Goal: Information Seeking & Learning: Check status

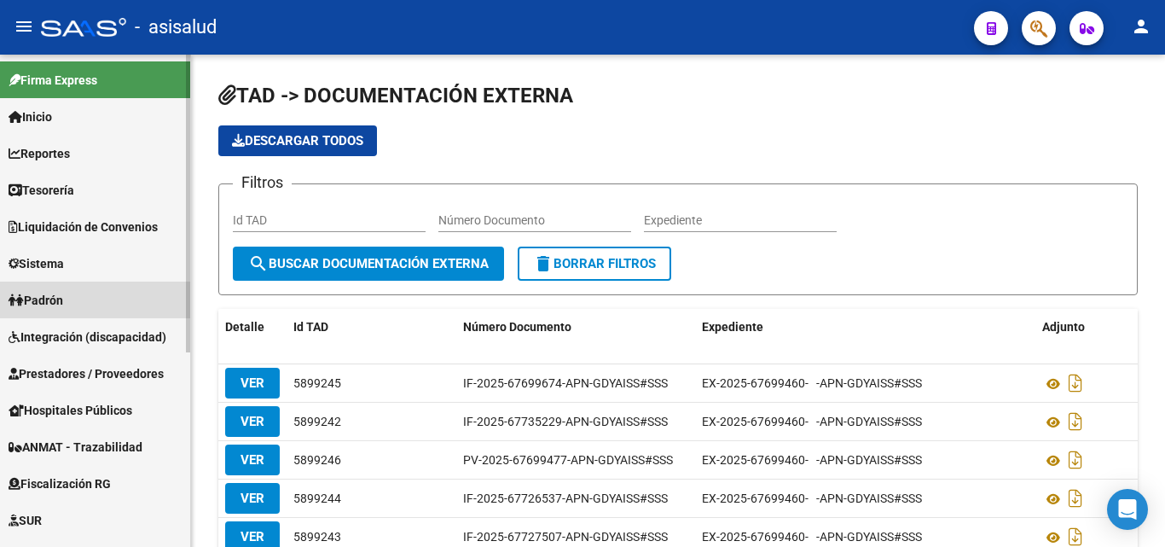
click at [51, 299] on span "Padrón" at bounding box center [36, 300] width 55 height 19
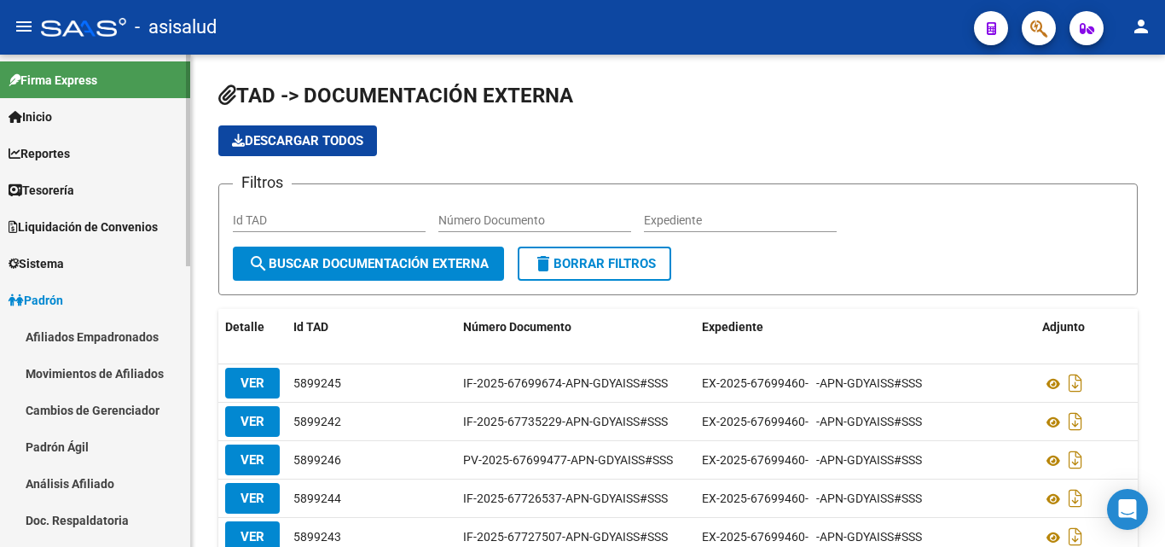
click at [120, 370] on link "Movimientos de Afiliados" at bounding box center [95, 373] width 190 height 37
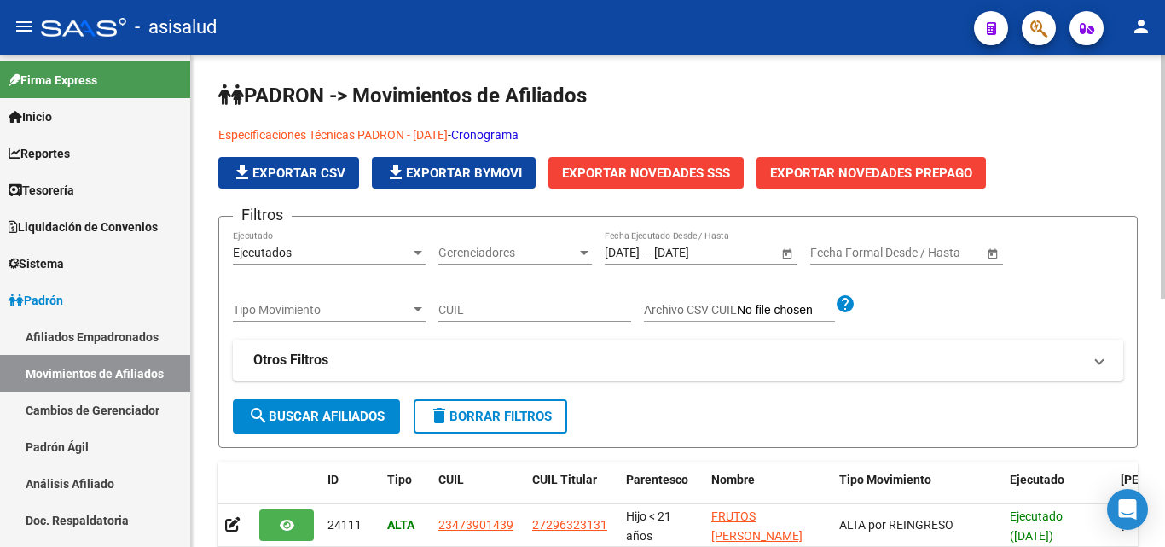
click at [519, 136] on link "Cronograma" at bounding box center [484, 135] width 67 height 14
click at [333, 135] on link "Especificaciones Técnicas PADRON - [DATE]" at bounding box center [332, 135] width 229 height 14
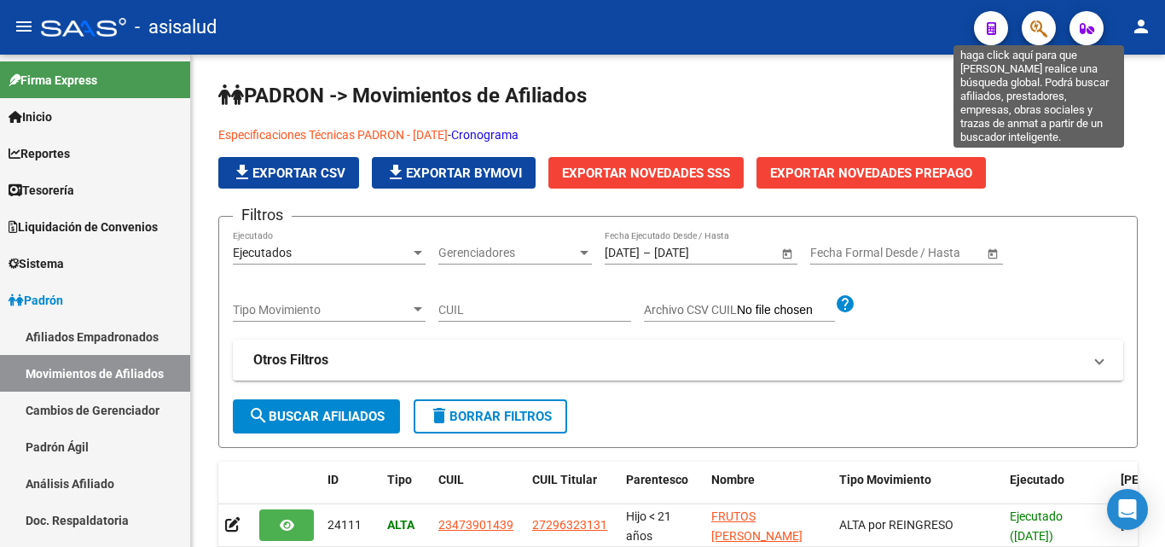
click at [1036, 26] on icon "button" at bounding box center [1038, 29] width 17 height 20
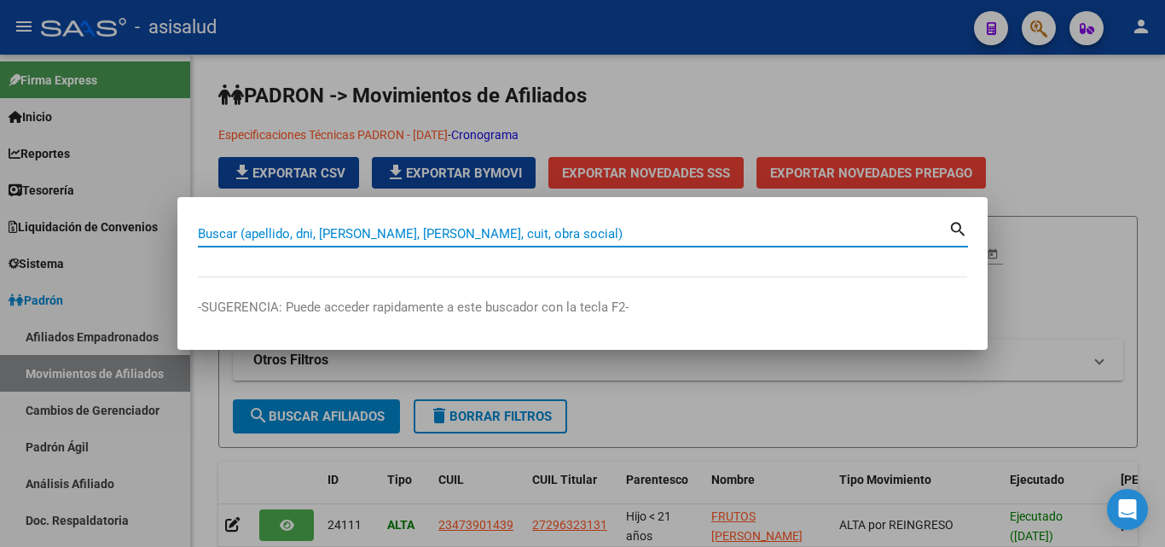
paste input "24528733"
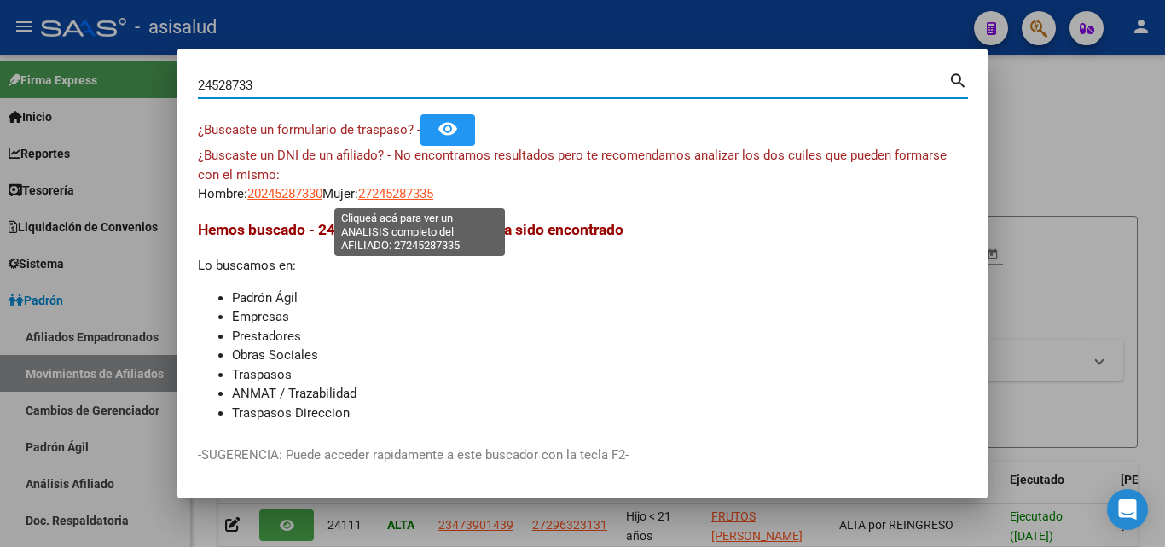
click at [433, 188] on span "27245287335" at bounding box center [395, 193] width 75 height 15
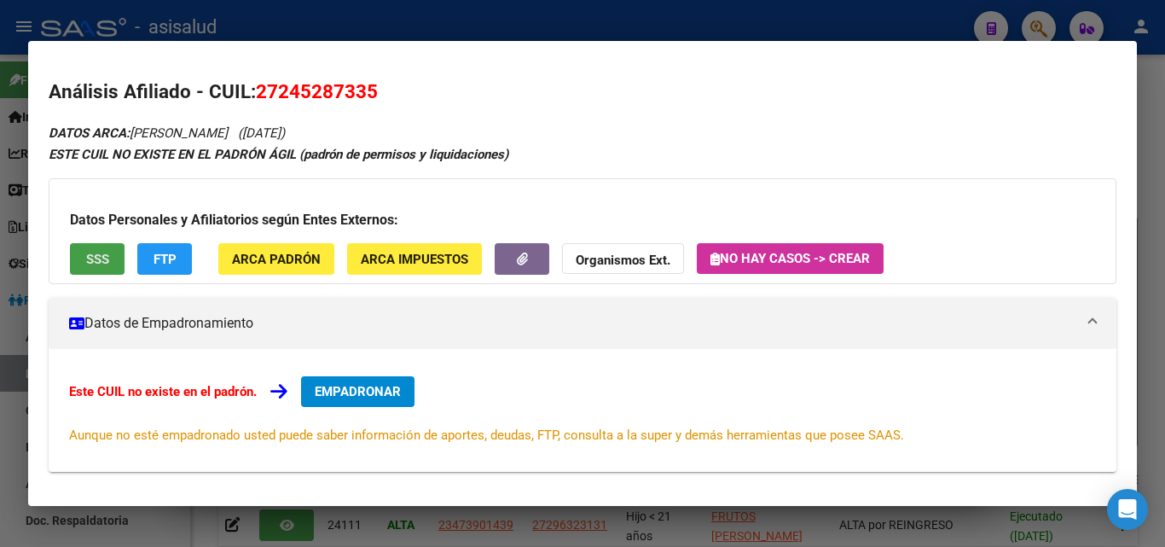
click at [75, 250] on button "SSS" at bounding box center [97, 259] width 55 height 32
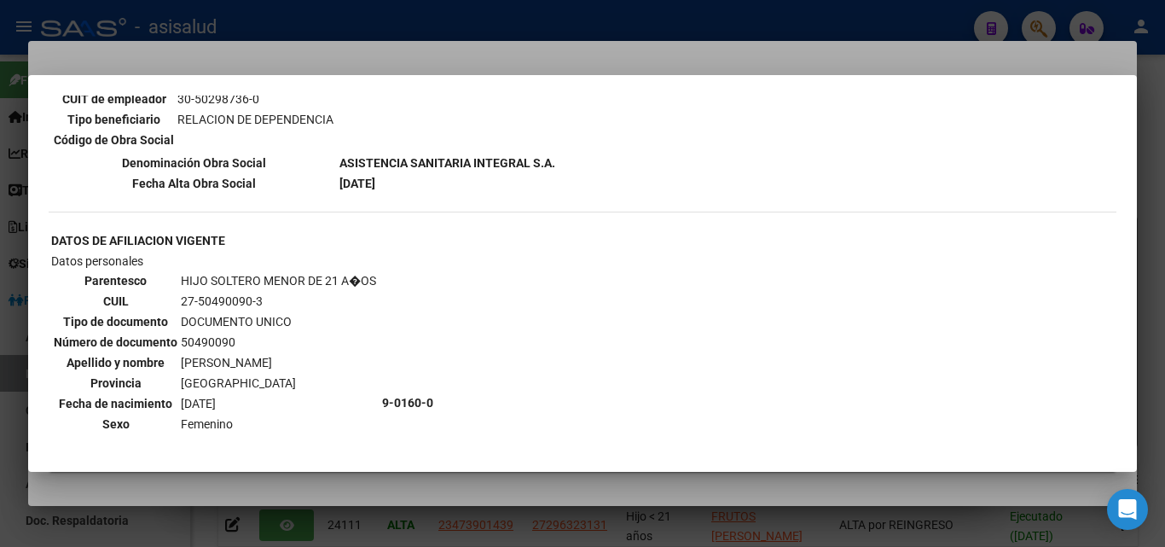
scroll to position [938, 0]
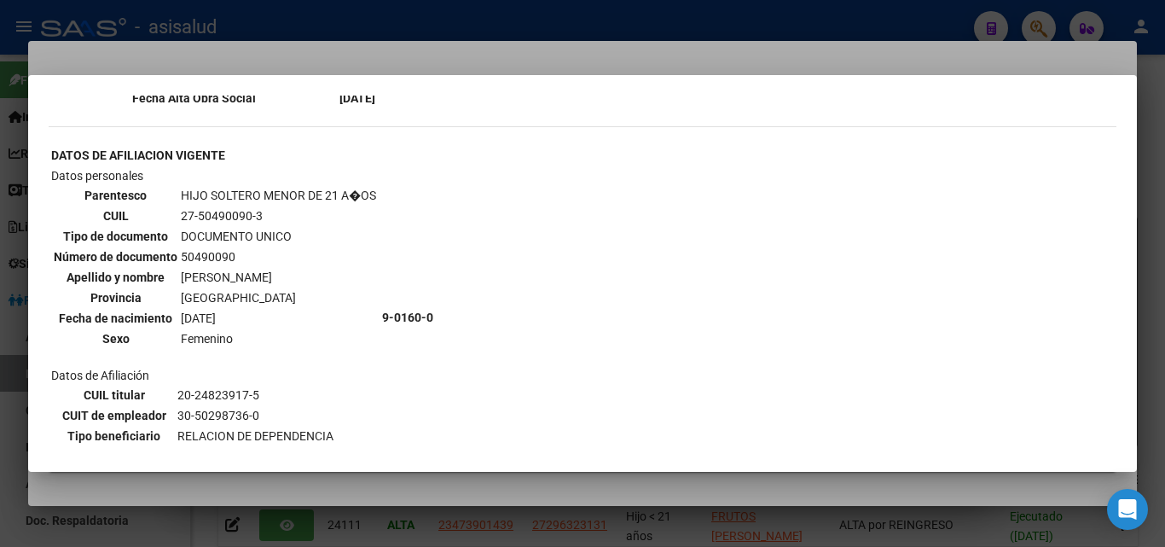
click at [440, 58] on div at bounding box center [582, 273] width 1165 height 547
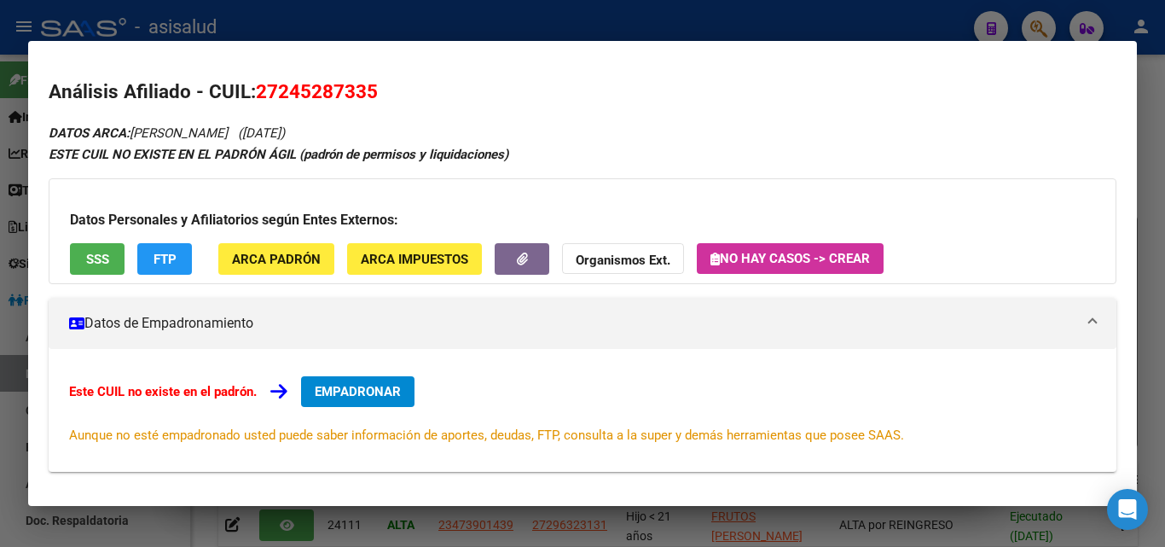
drag, startPoint x: 470, startPoint y: 24, endPoint x: 455, endPoint y: 32, distance: 16.4
click at [470, 23] on div at bounding box center [582, 273] width 1165 height 547
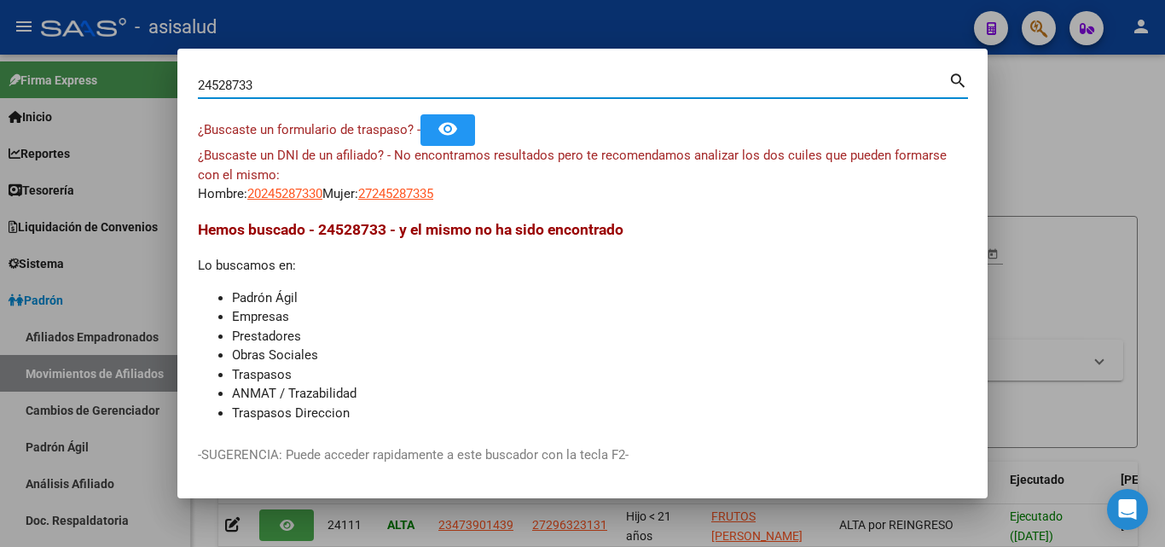
drag, startPoint x: 367, startPoint y: 90, endPoint x: 0, endPoint y: 48, distance: 369.3
click at [0, 48] on div "24528733 Buscar (apellido, dni, cuil, nro traspaso, cuit, obra social) search ¿…" at bounding box center [582, 273] width 1165 height 547
paste input "47309531"
type input "47309531"
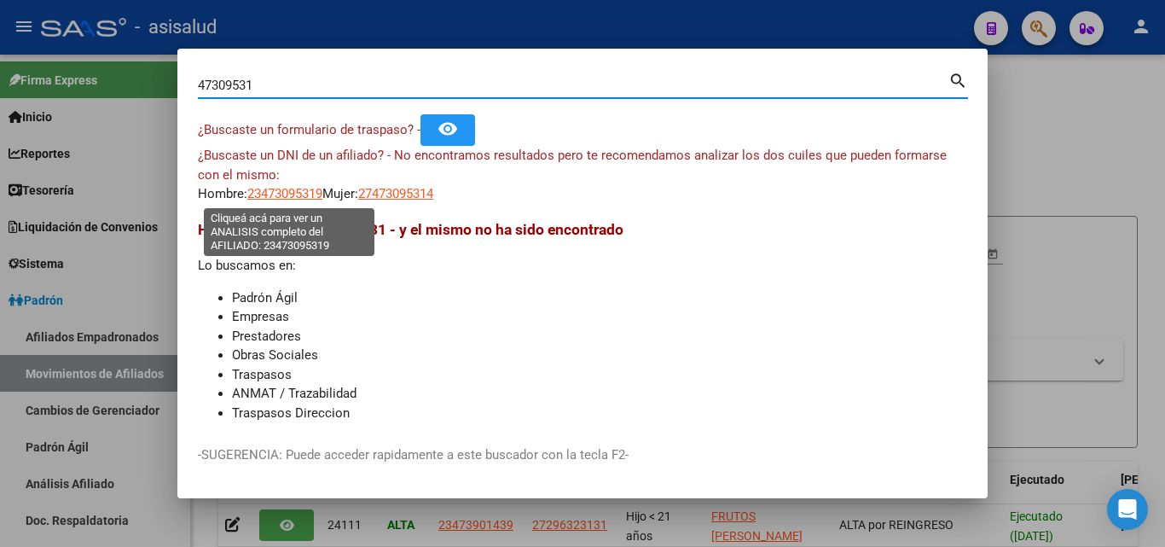
click at [276, 194] on span "23473095319" at bounding box center [284, 193] width 75 height 15
type textarea "23473095319"
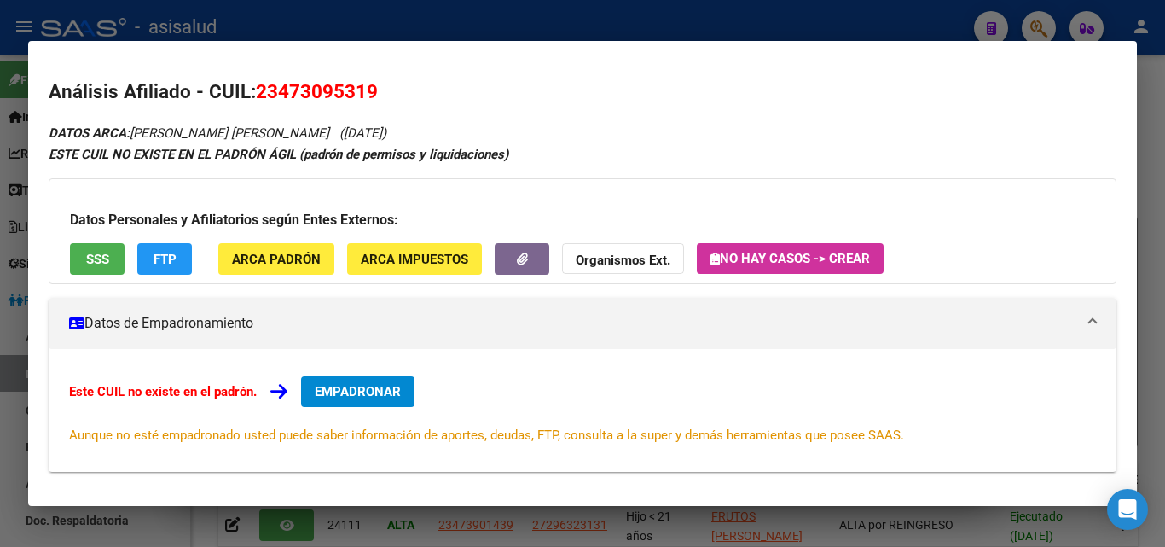
click at [509, 31] on div at bounding box center [582, 273] width 1165 height 547
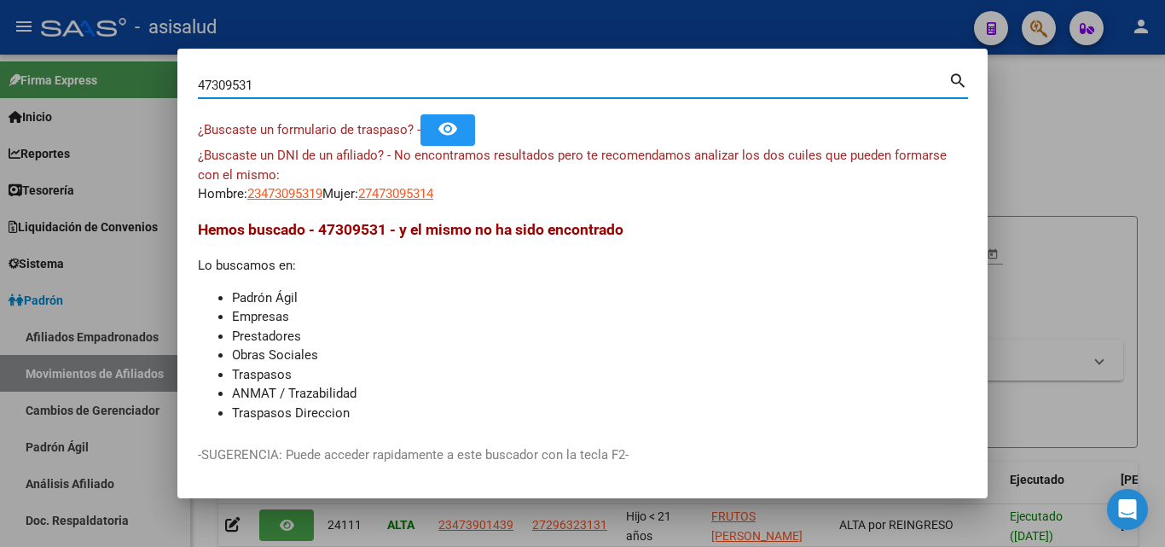
drag, startPoint x: 332, startPoint y: 84, endPoint x: 0, endPoint y: 45, distance: 334.1
click at [0, 45] on div "47309531 Buscar (apellido, dni, cuil, nro traspaso, cuit, obra social) search ¿…" at bounding box center [582, 273] width 1165 height 547
paste input "22522913"
type input "22522913"
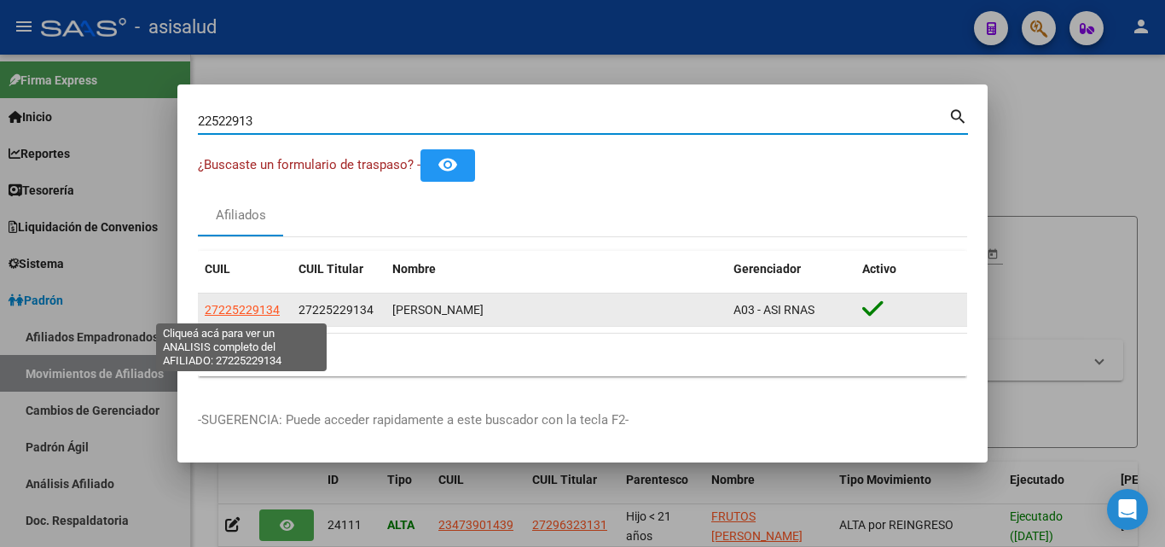
click at [210, 310] on span "27225229134" at bounding box center [242, 310] width 75 height 14
type textarea "27225229134"
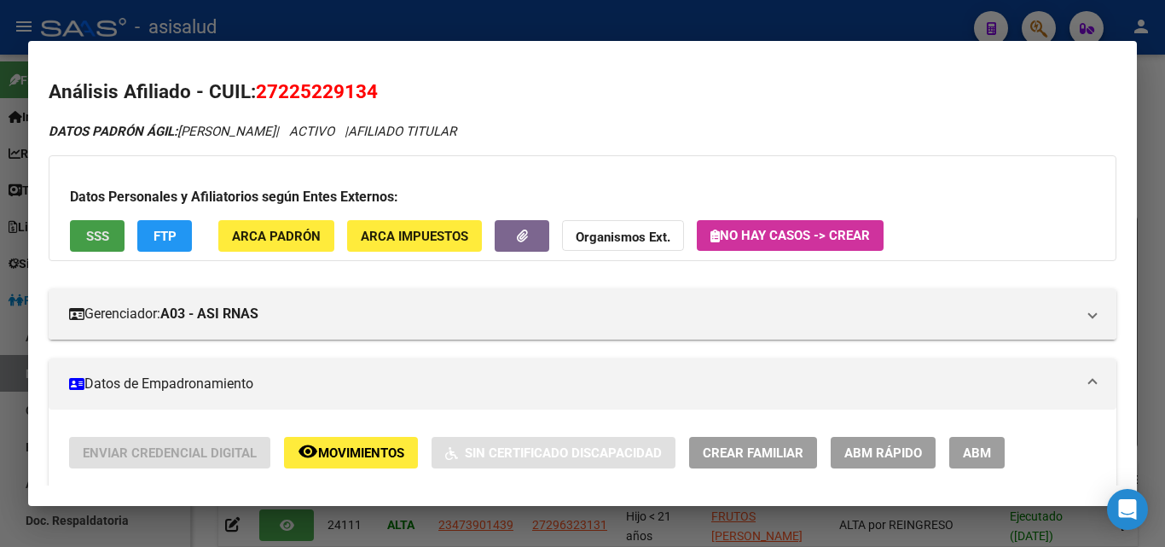
click at [98, 235] on span "SSS" at bounding box center [97, 236] width 23 height 15
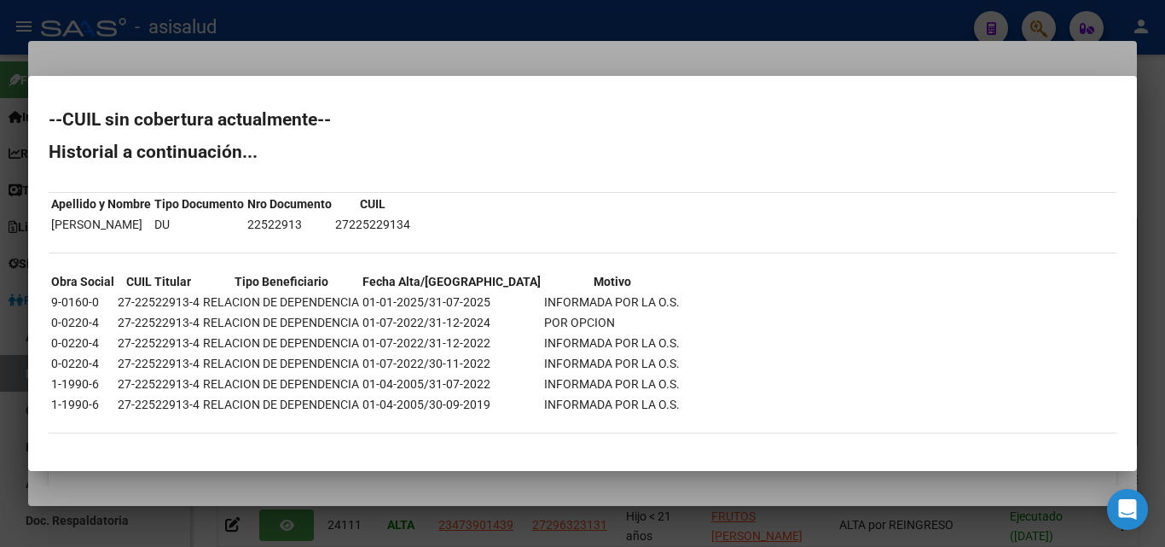
click at [306, 54] on div at bounding box center [582, 273] width 1165 height 547
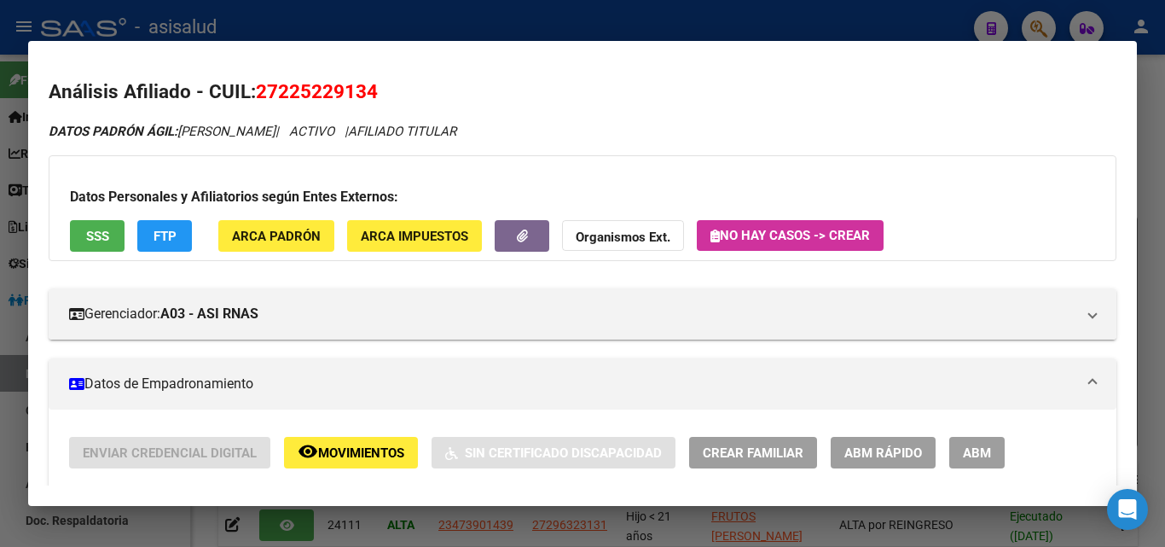
click at [108, 232] on span "SSS" at bounding box center [97, 236] width 23 height 15
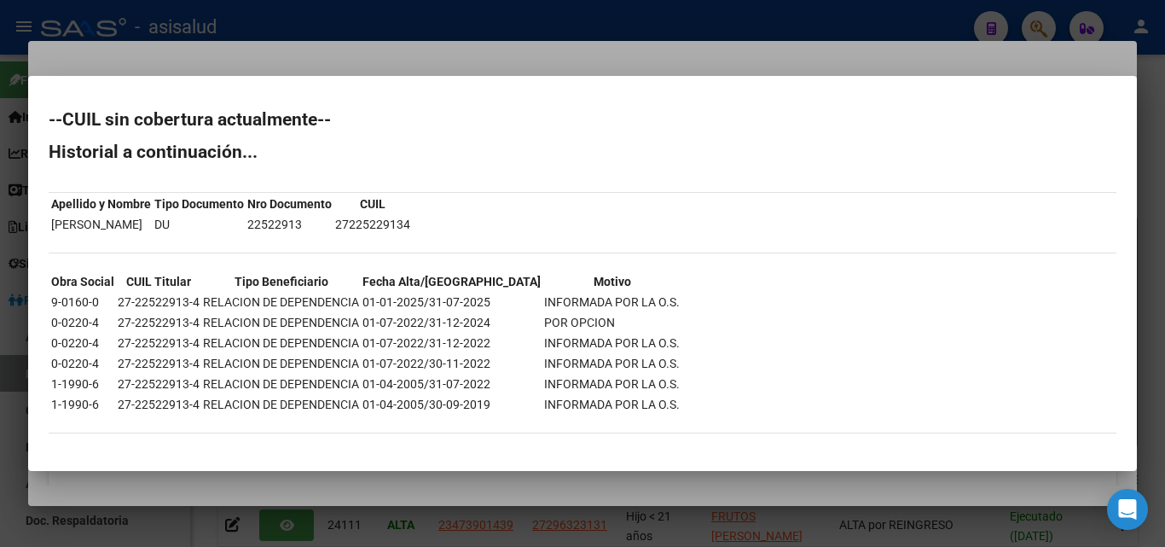
click at [178, 52] on div at bounding box center [582, 273] width 1165 height 547
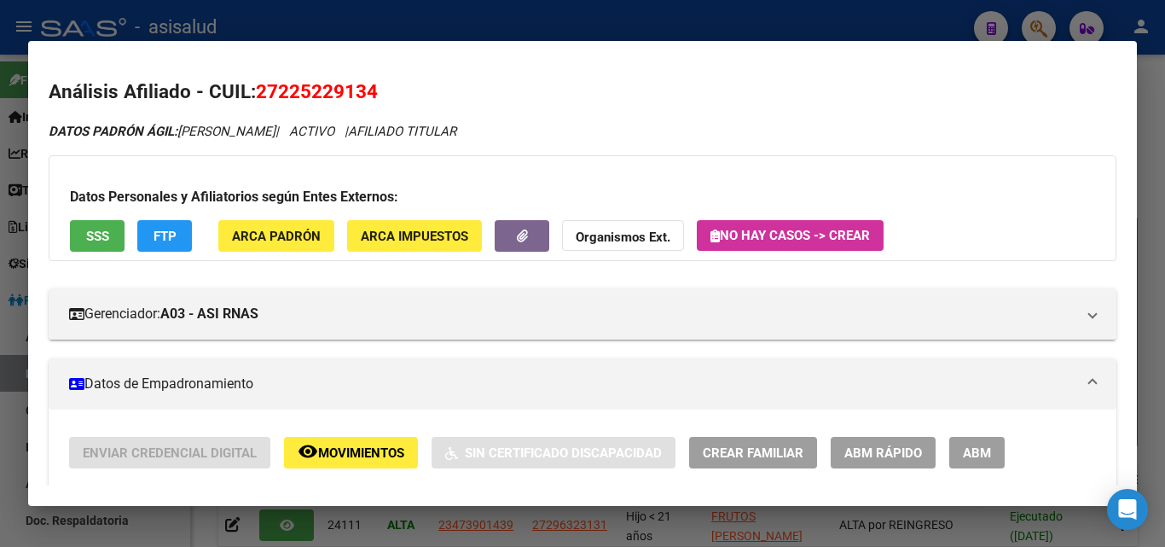
drag, startPoint x: 384, startPoint y: 91, endPoint x: 260, endPoint y: 86, distance: 123.8
click at [260, 86] on h2 "Análisis Afiliado - CUIL: 27225229134" at bounding box center [583, 92] width 1068 height 29
copy span "27225229134"
click at [662, 241] on strong "Organismos Ext." at bounding box center [623, 236] width 95 height 15
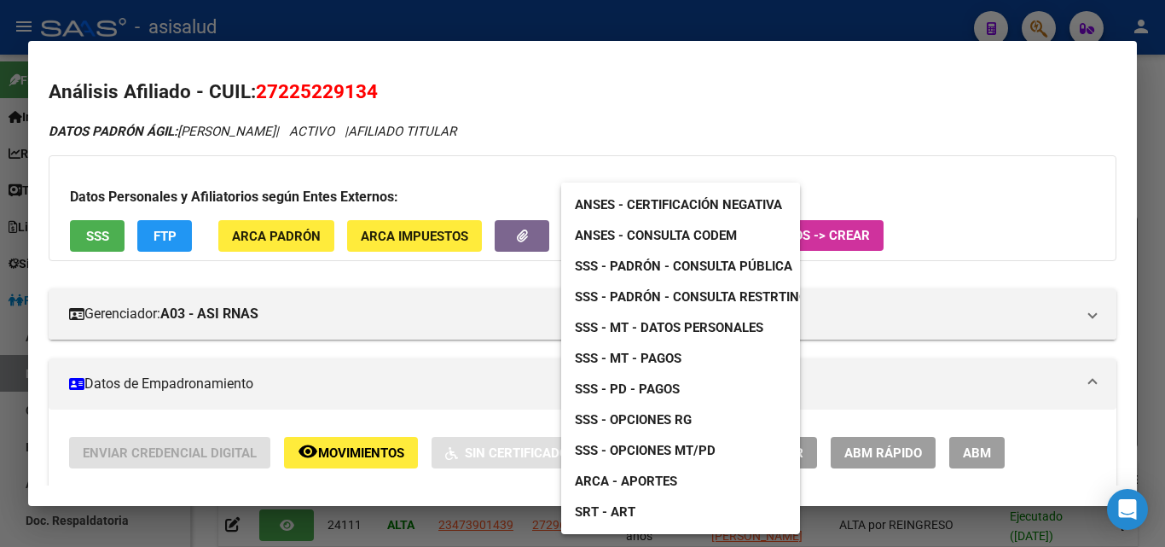
click at [639, 419] on span "SSS - Opciones RG" at bounding box center [633, 419] width 117 height 15
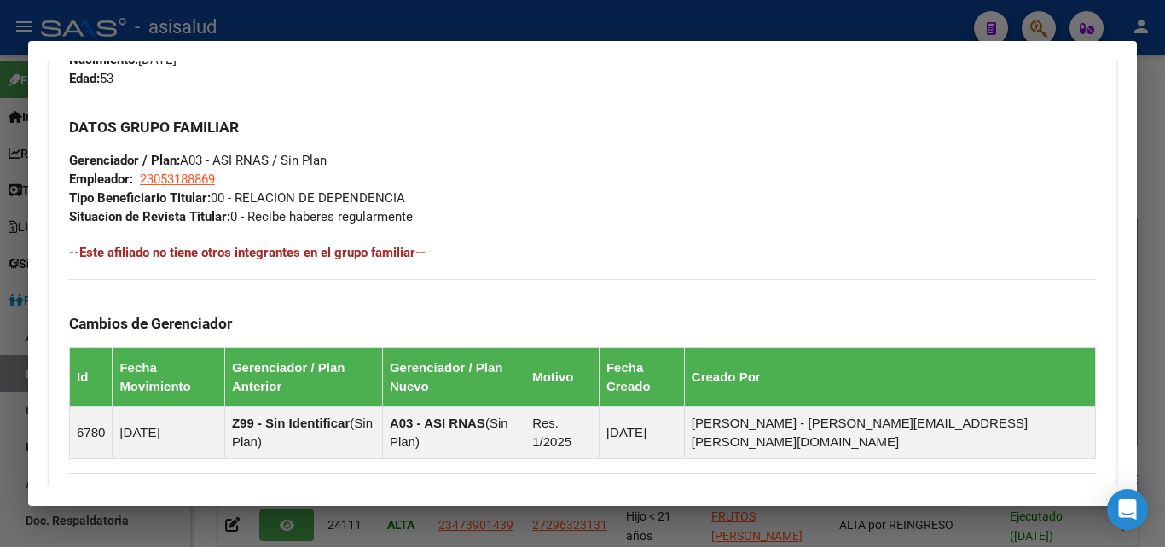
scroll to position [1023, 0]
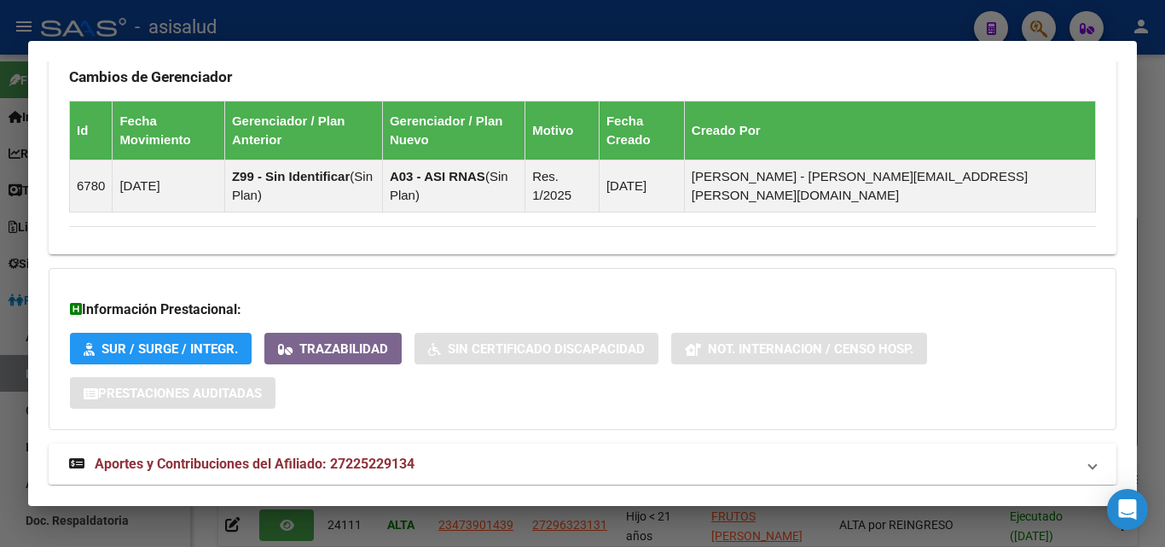
click at [415, 455] on span "Aportes y Contribuciones del Afiliado: 27225229134" at bounding box center [255, 463] width 320 height 16
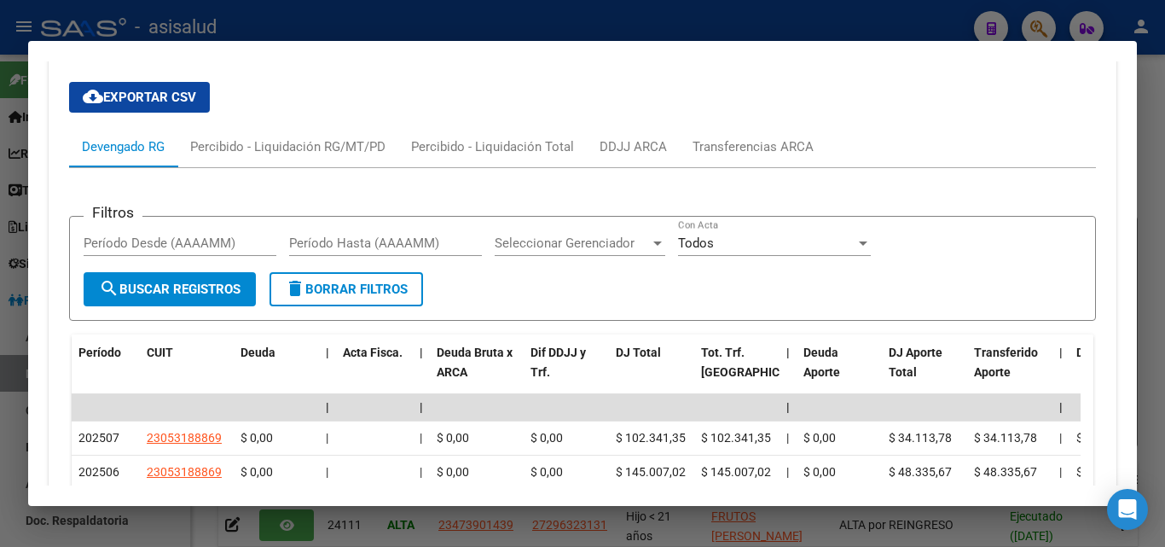
scroll to position [1449, 0]
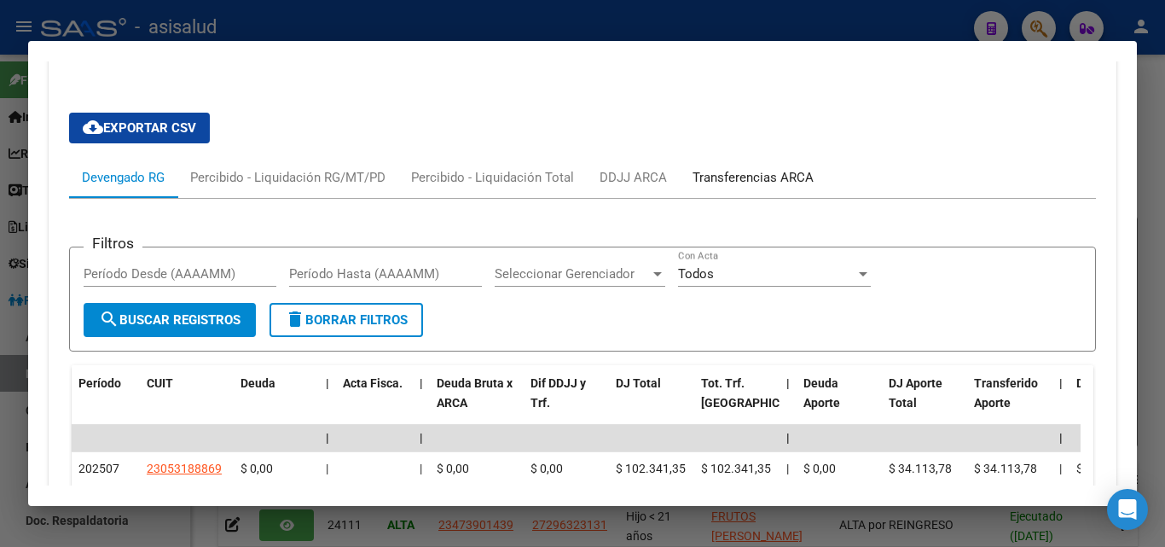
click at [760, 157] on div "Transferencias ARCA" at bounding box center [753, 177] width 147 height 41
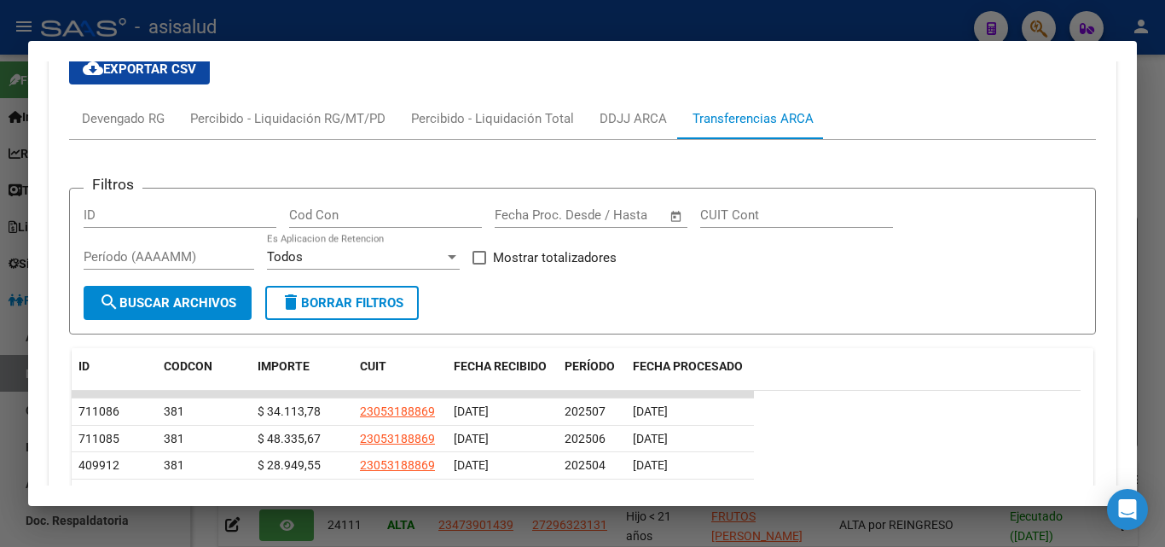
scroll to position [1535, 0]
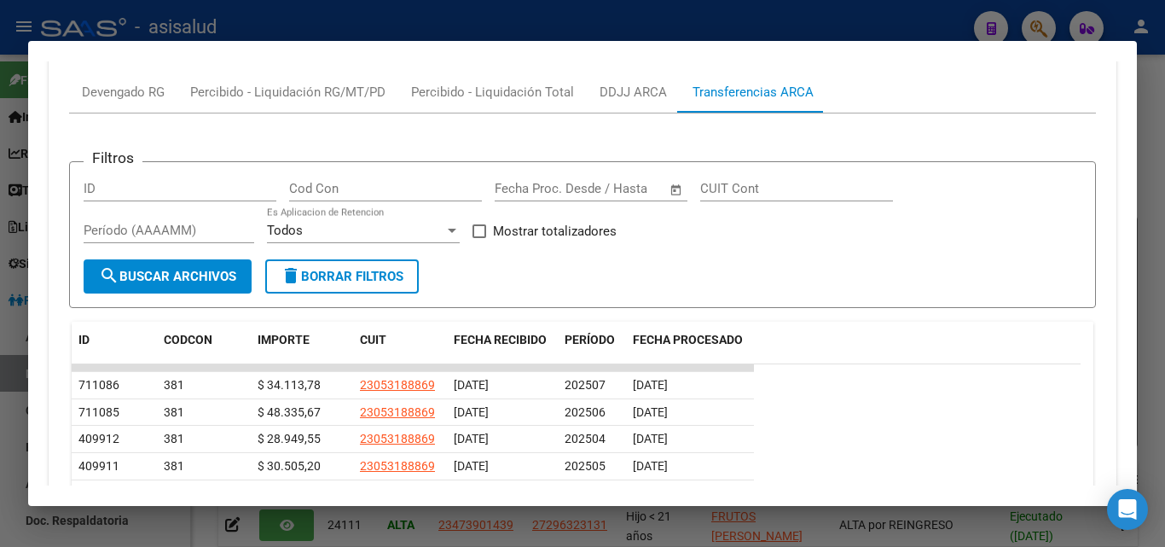
click at [861, 16] on div at bounding box center [582, 273] width 1165 height 547
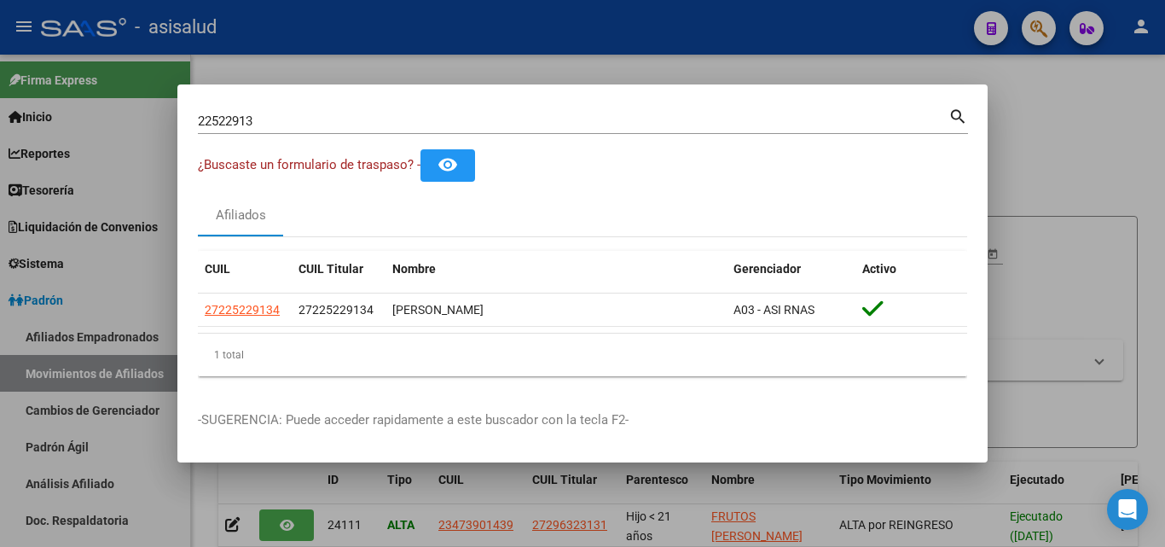
drag, startPoint x: 361, startPoint y: 112, endPoint x: 90, endPoint y: 93, distance: 271.0
click at [90, 93] on div "22522913 Buscar (apellido, dni, cuil, nro traspaso, cuit, obra social) search ¿…" at bounding box center [582, 273] width 1165 height 547
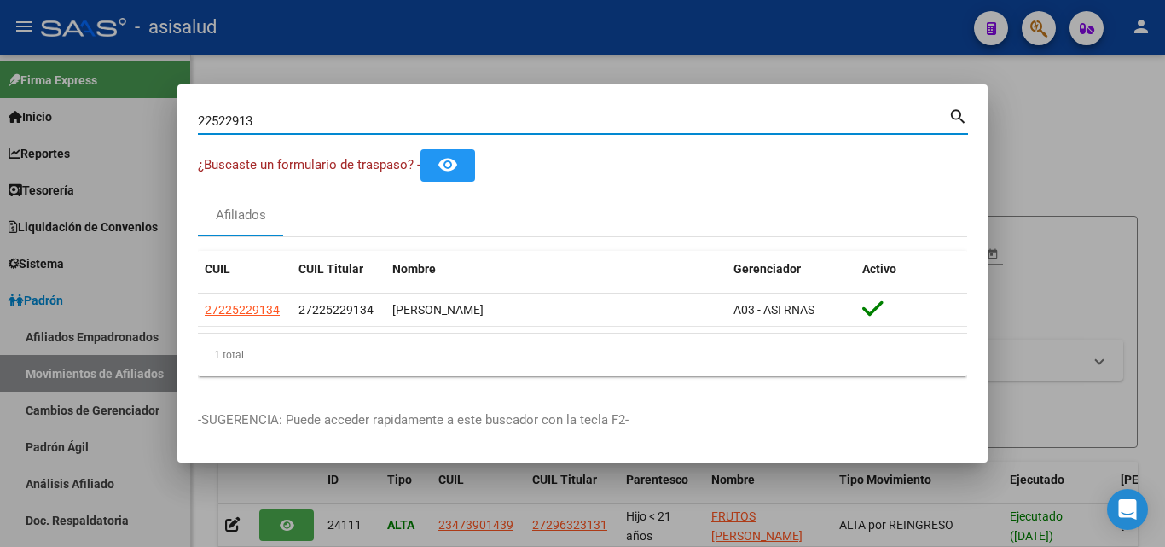
drag, startPoint x: 300, startPoint y: 126, endPoint x: 121, endPoint y: 111, distance: 179.8
click at [121, 111] on div "22522913 Buscar (apellido, dni, cuil, nro traspaso, cuit, obra social) search ¿…" at bounding box center [582, 273] width 1165 height 547
paste input "53286751"
type input "53286751"
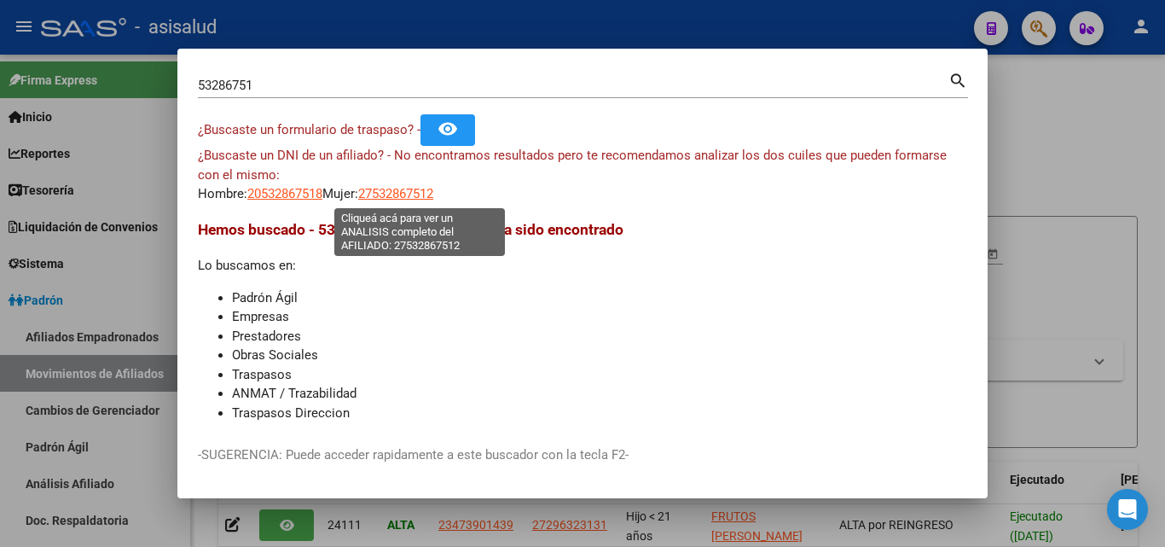
click at [387, 198] on span "27532867512" at bounding box center [395, 193] width 75 height 15
type textarea "27532867512"
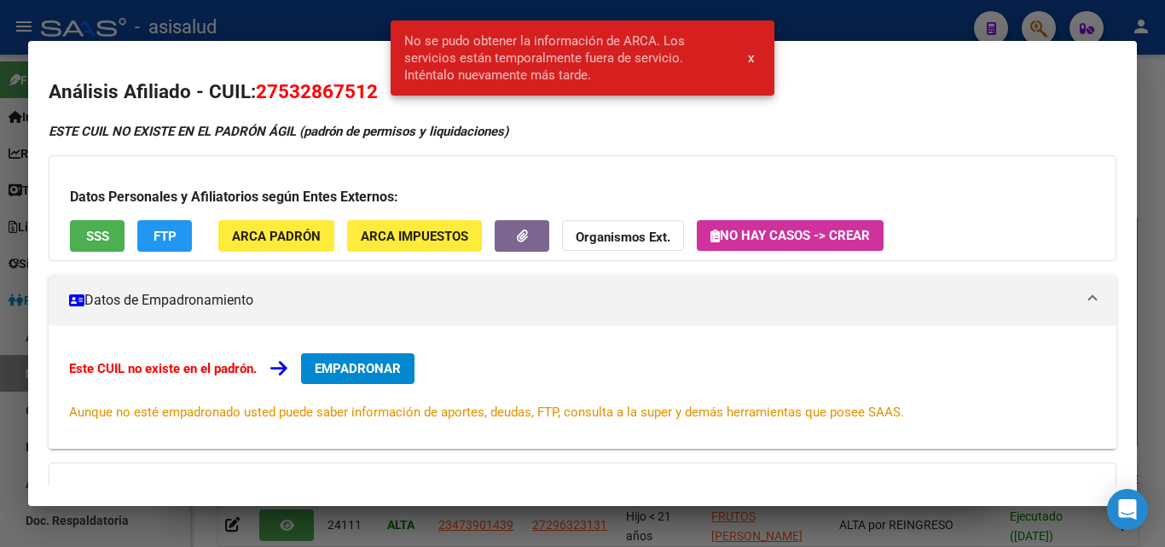
click at [286, 31] on div at bounding box center [582, 273] width 1165 height 547
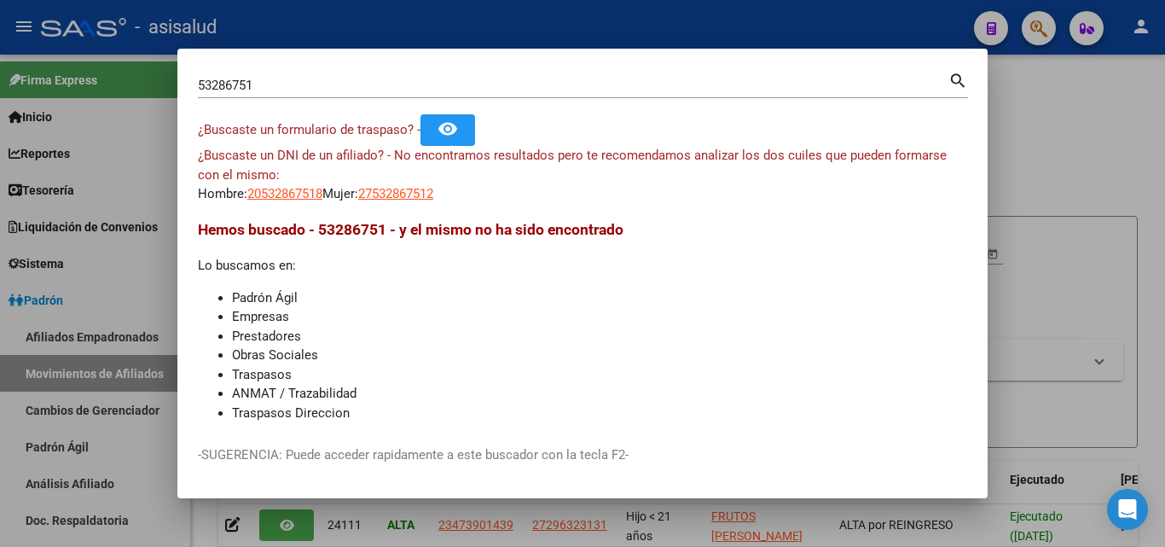
click at [428, 35] on div at bounding box center [582, 273] width 1165 height 547
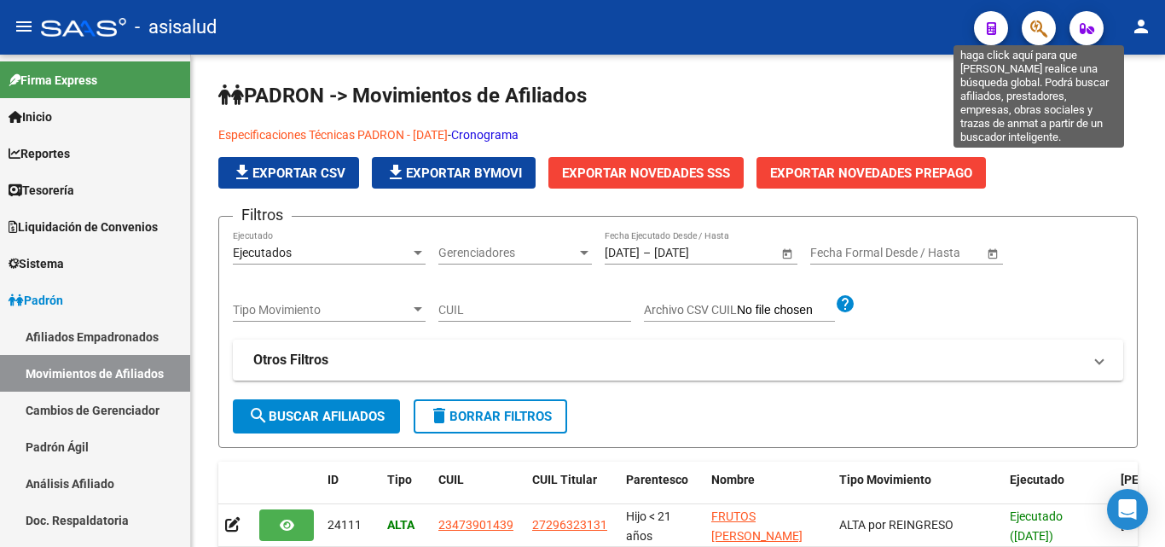
click at [1040, 37] on icon "button" at bounding box center [1038, 29] width 17 height 20
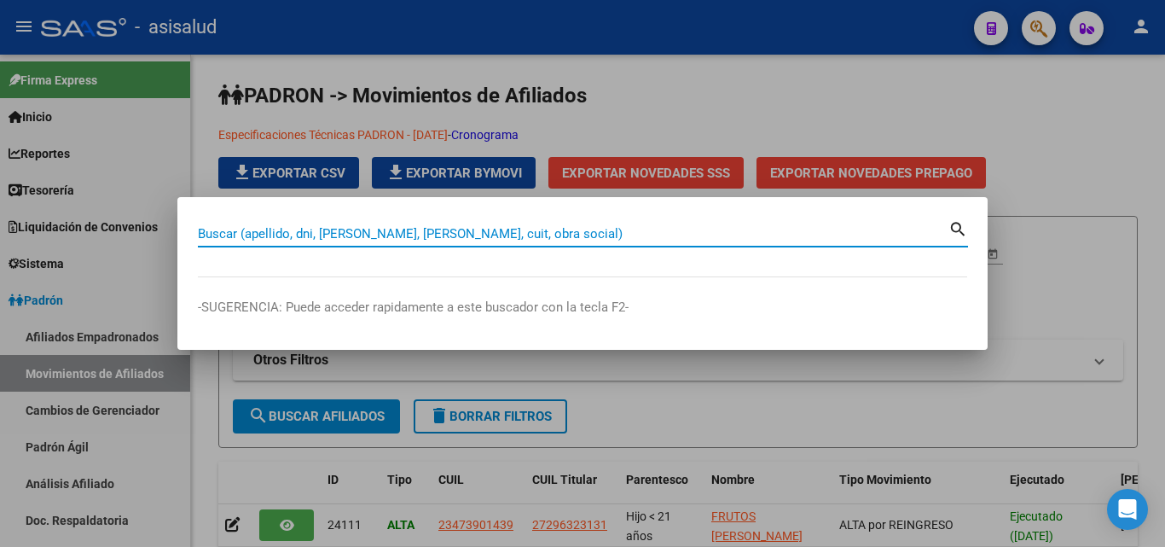
paste input "27532867512"
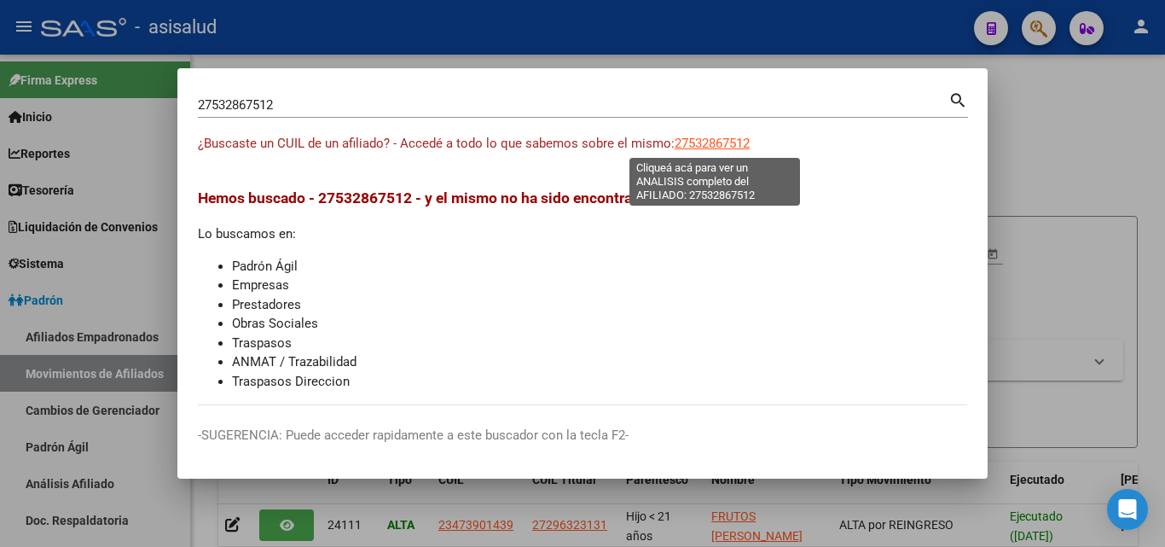
click at [723, 147] on span "27532867512" at bounding box center [712, 143] width 75 height 15
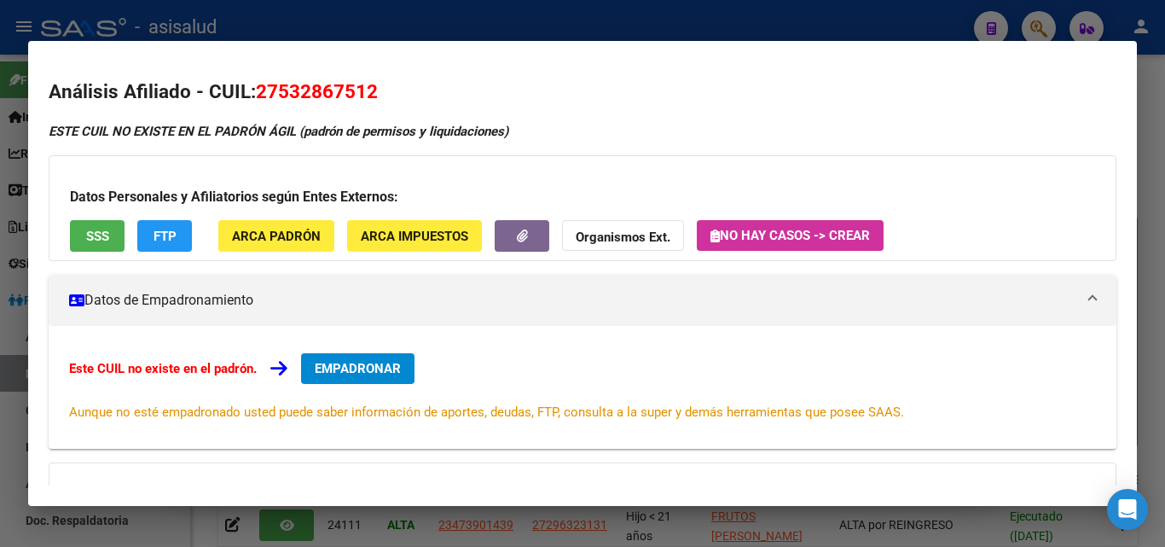
click at [359, 18] on div at bounding box center [582, 273] width 1165 height 547
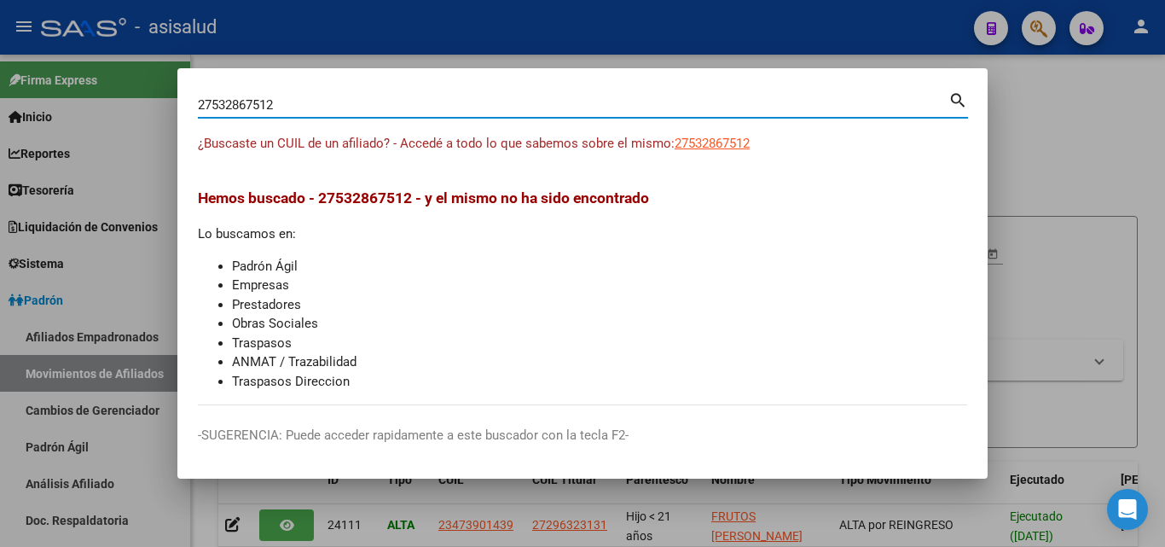
drag, startPoint x: 320, startPoint y: 98, endPoint x: 114, endPoint y: 94, distance: 205.6
click at [115, 94] on div "27532867512 Buscar (apellido, dni, cuil, nro traspaso, cuit, obra social) searc…" at bounding box center [582, 273] width 1165 height 547
paste input "6943919"
type input "26943919"
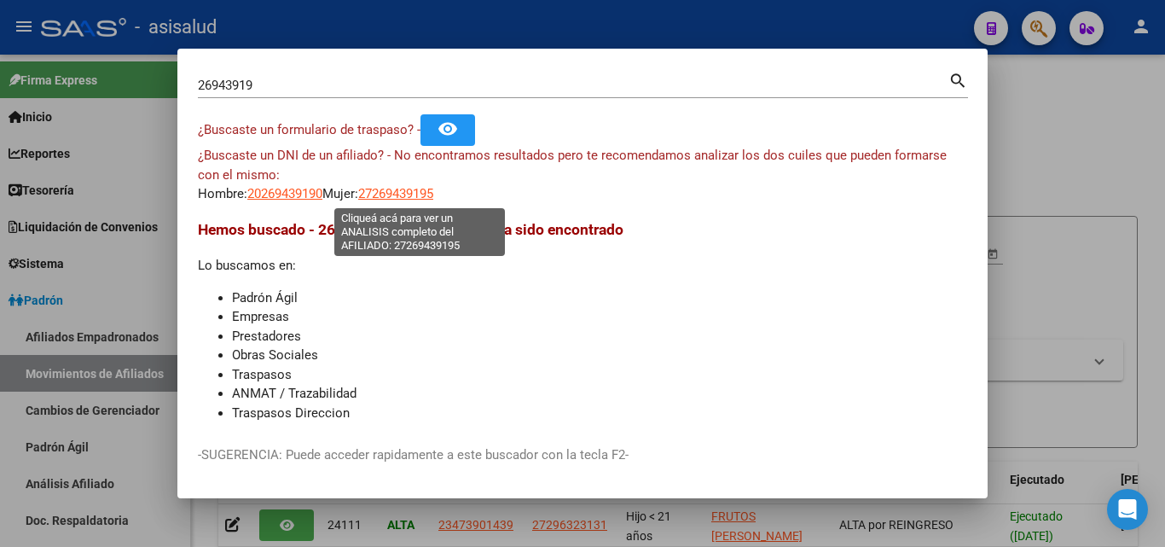
click at [406, 189] on span "27269439195" at bounding box center [395, 193] width 75 height 15
type textarea "27269439195"
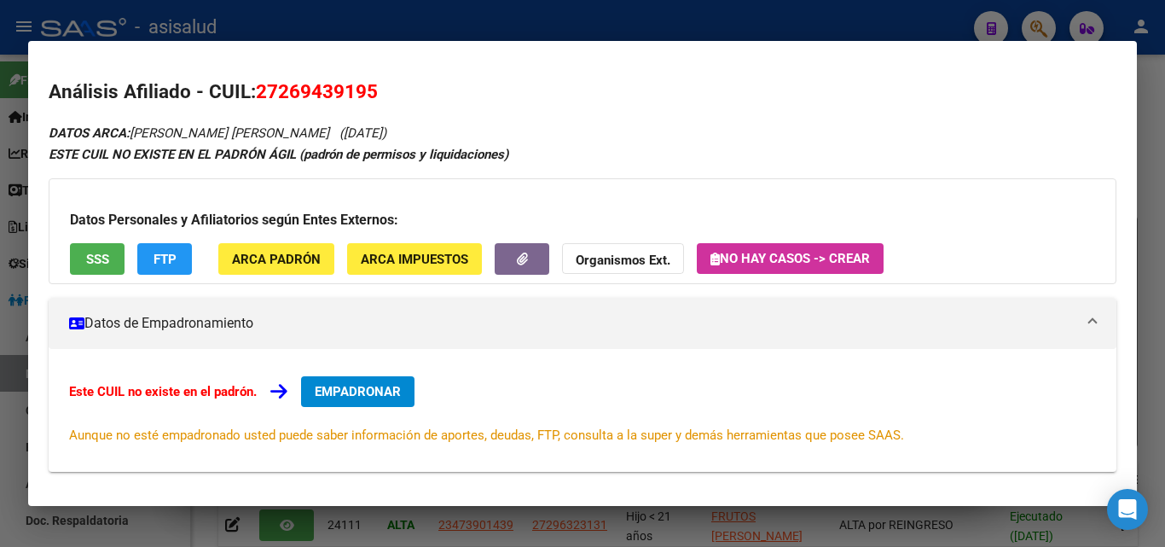
click at [109, 270] on button "SSS" at bounding box center [97, 259] width 55 height 32
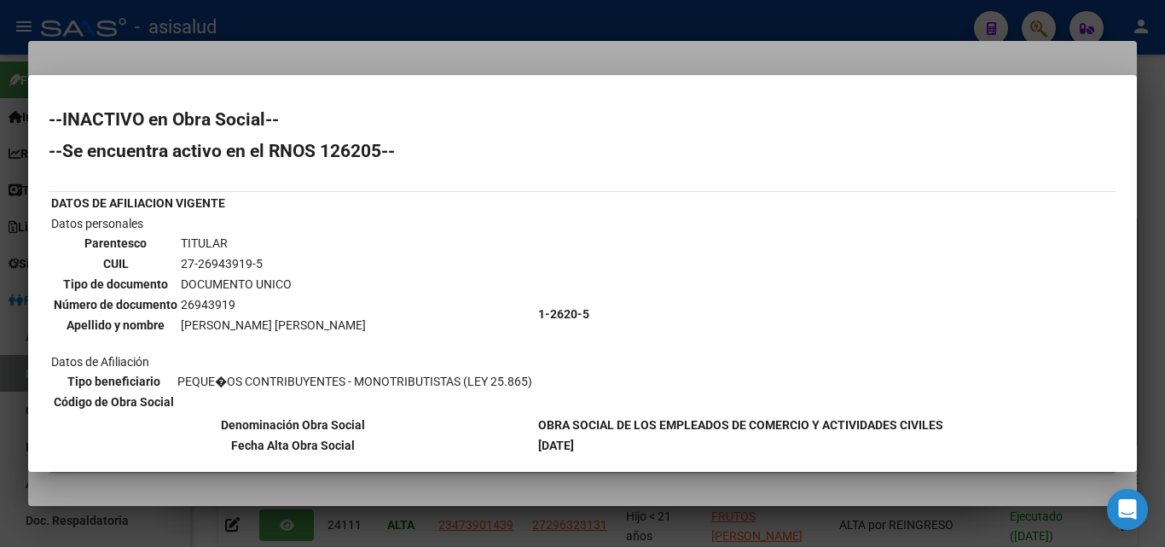
click at [318, 55] on div at bounding box center [582, 273] width 1165 height 547
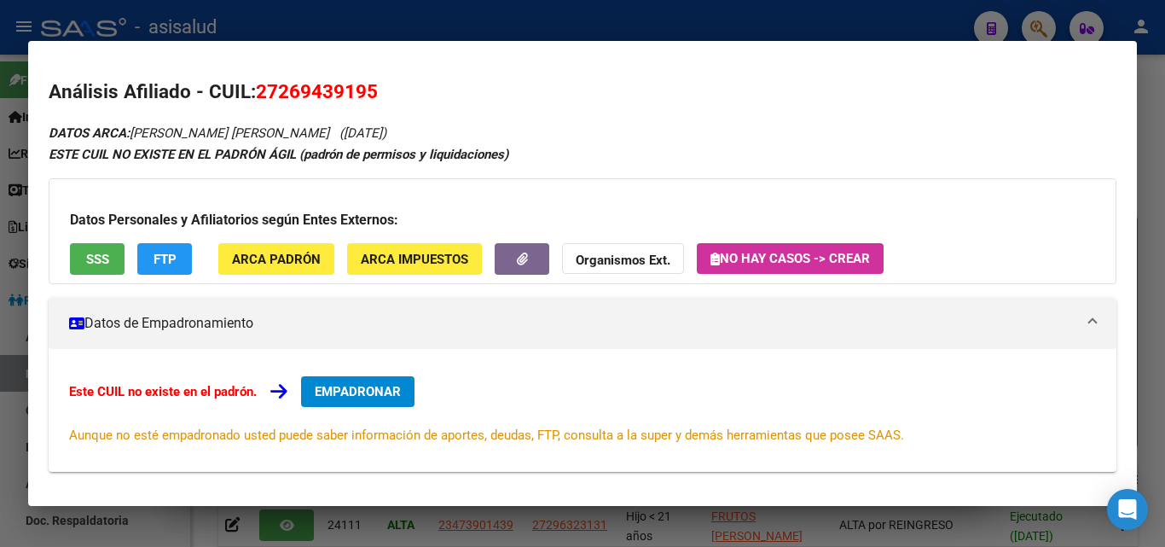
click at [374, 27] on div at bounding box center [582, 273] width 1165 height 547
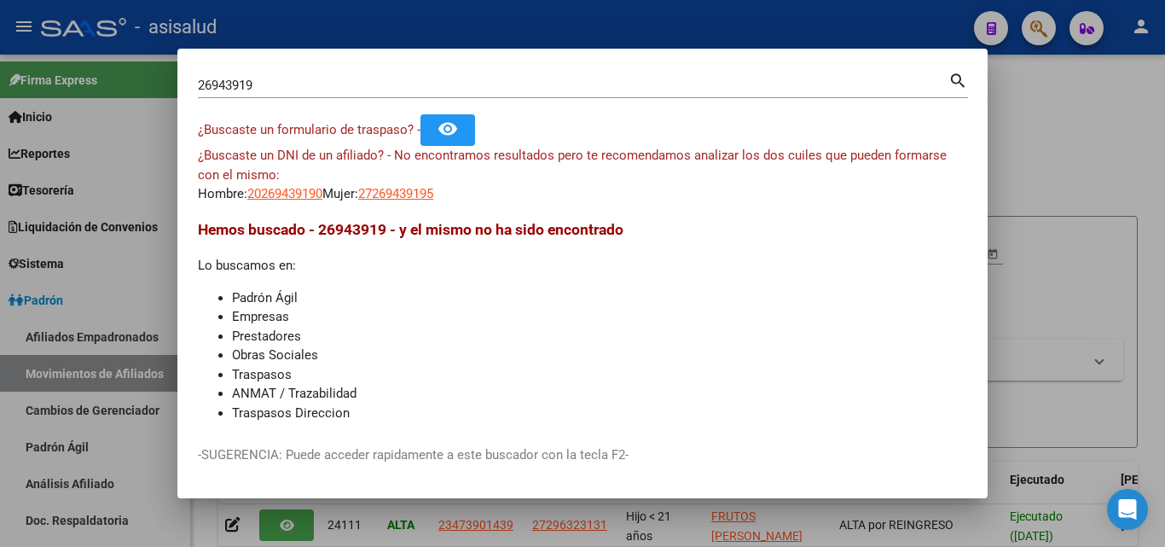
drag, startPoint x: 302, startPoint y: 84, endPoint x: 190, endPoint y: 82, distance: 111.8
click at [190, 82] on mat-dialog-content "26943919 Buscar (apellido, dni, cuil, nro traspaso, cuit, obra social) search ¿…" at bounding box center [582, 247] width 810 height 356
click at [408, 33] on div at bounding box center [582, 273] width 1165 height 547
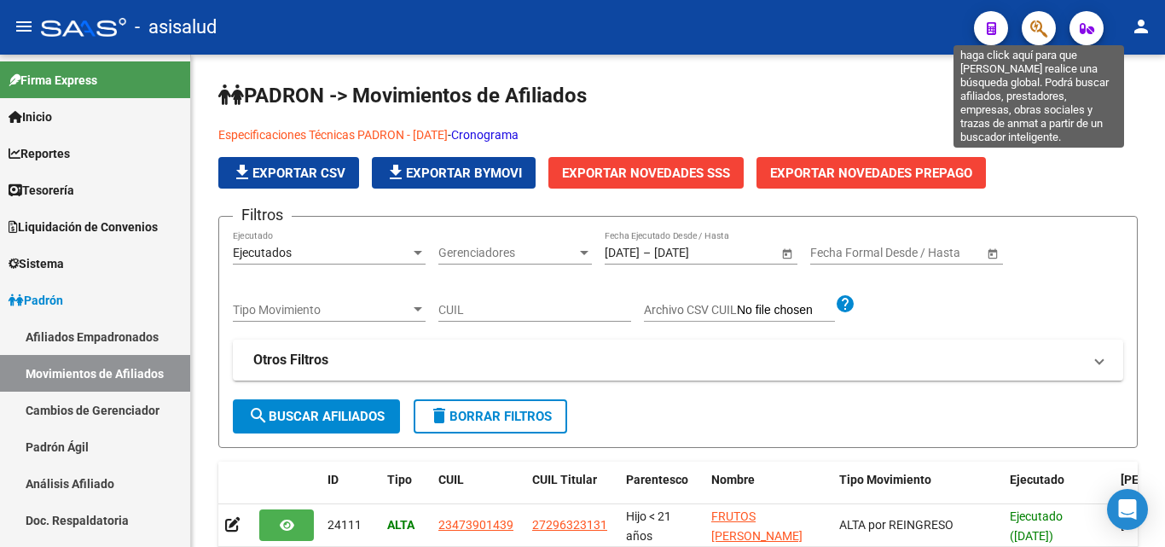
click at [1041, 31] on icon "button" at bounding box center [1038, 29] width 17 height 20
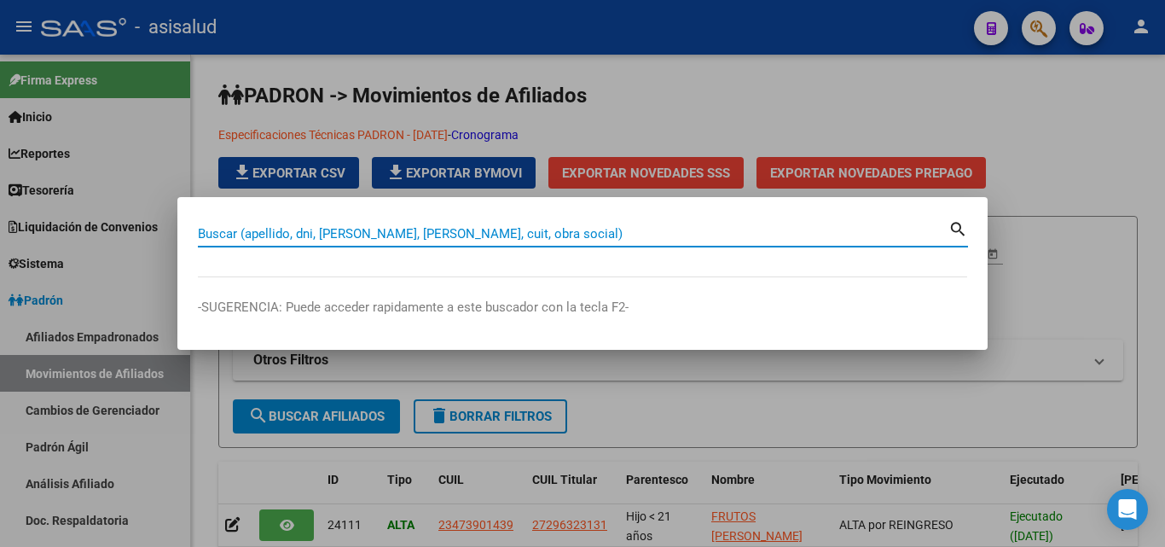
paste input "53782984"
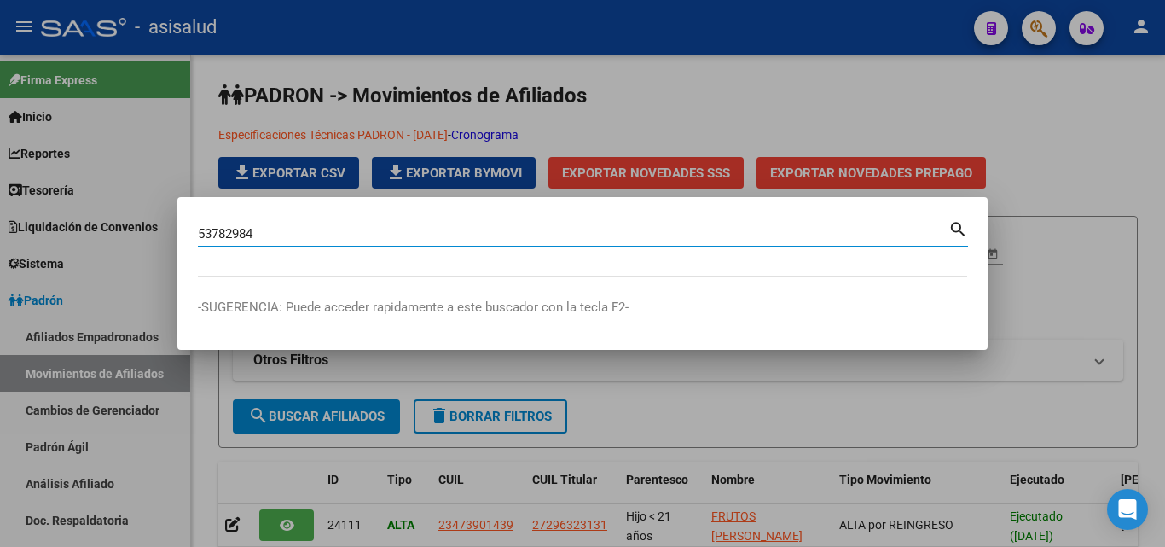
type input "53782984"
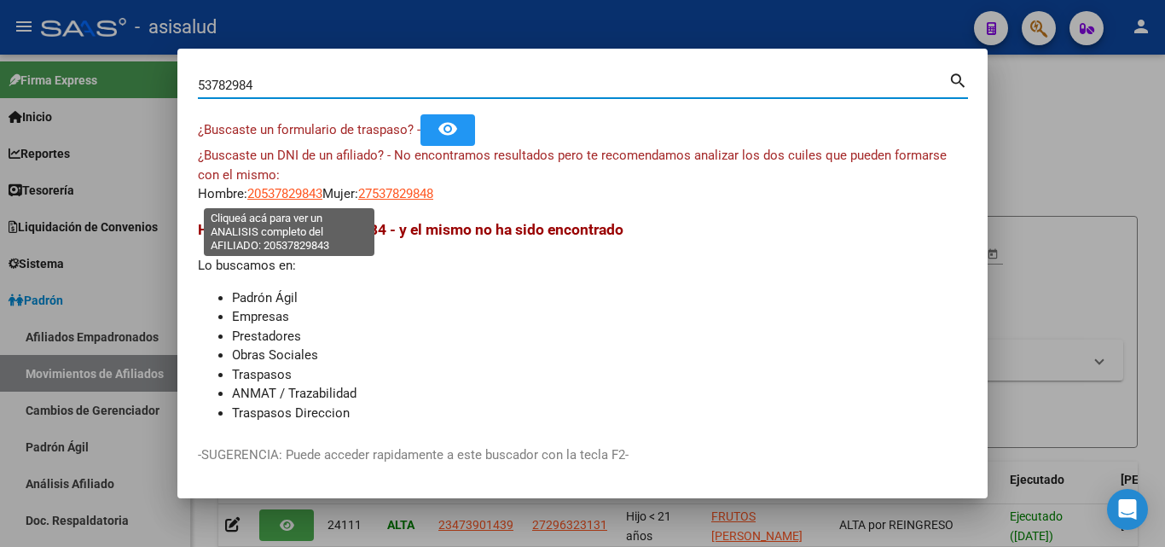
click at [316, 193] on span "20537829843" at bounding box center [284, 193] width 75 height 15
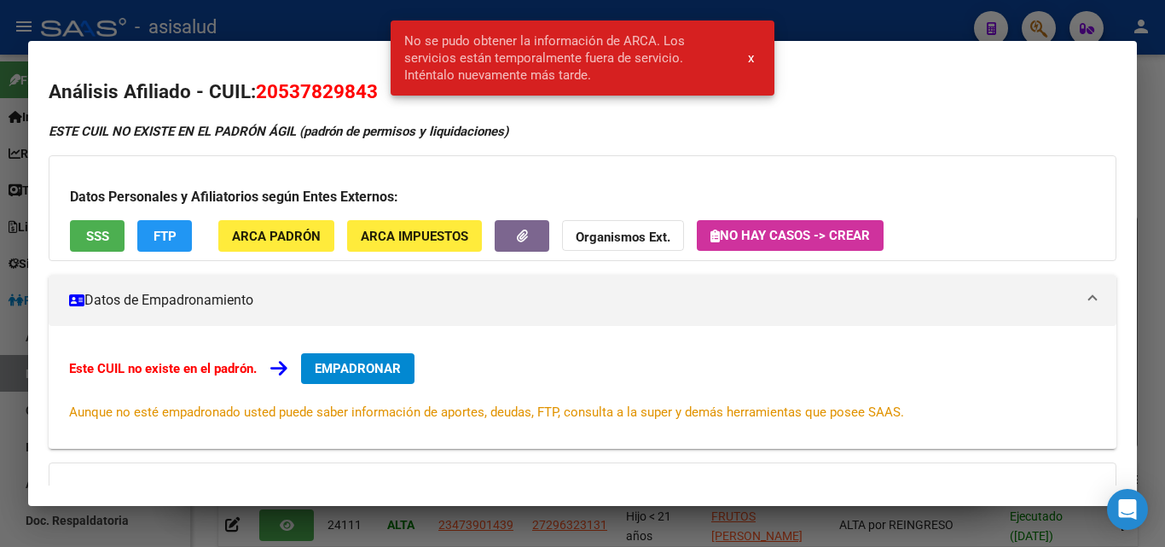
click at [115, 238] on button "SSS" at bounding box center [97, 236] width 55 height 32
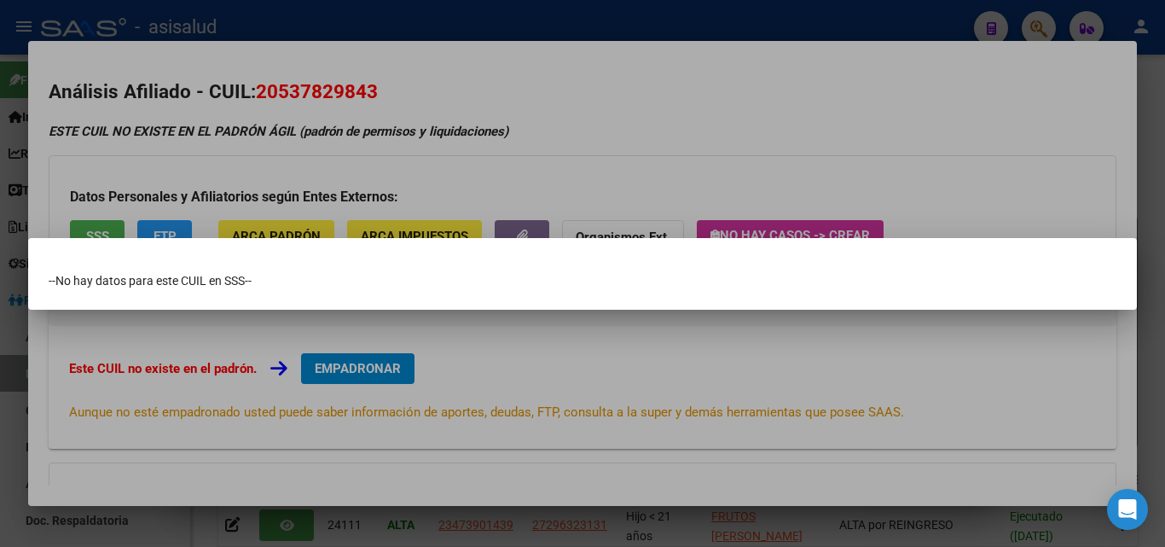
click at [286, 22] on div at bounding box center [582, 273] width 1165 height 547
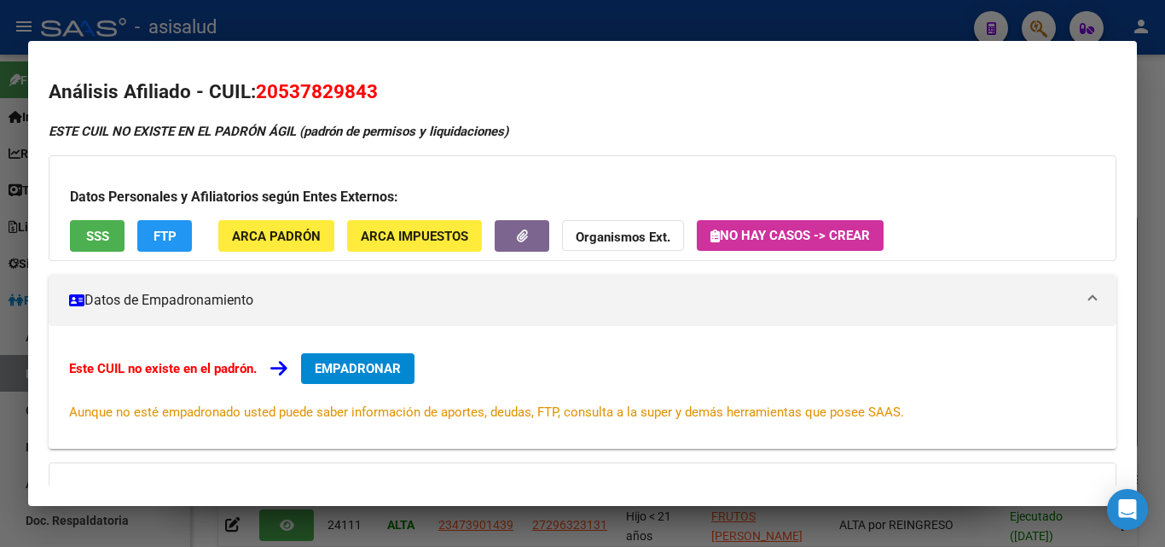
click at [286, 22] on div at bounding box center [582, 273] width 1165 height 547
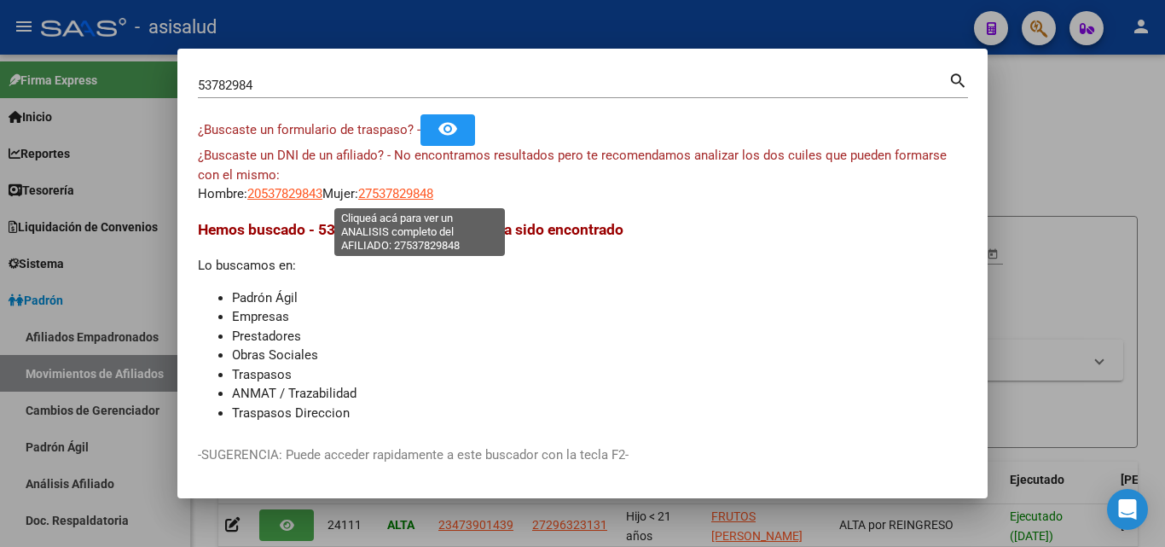
click at [404, 195] on span "27537829848" at bounding box center [395, 193] width 75 height 15
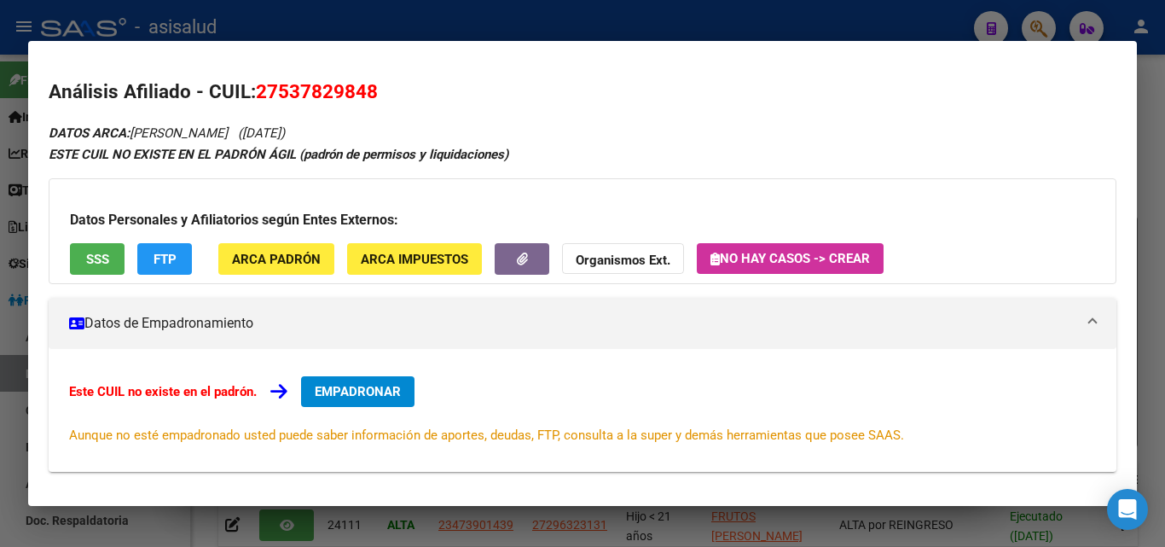
click at [214, 11] on div at bounding box center [582, 273] width 1165 height 547
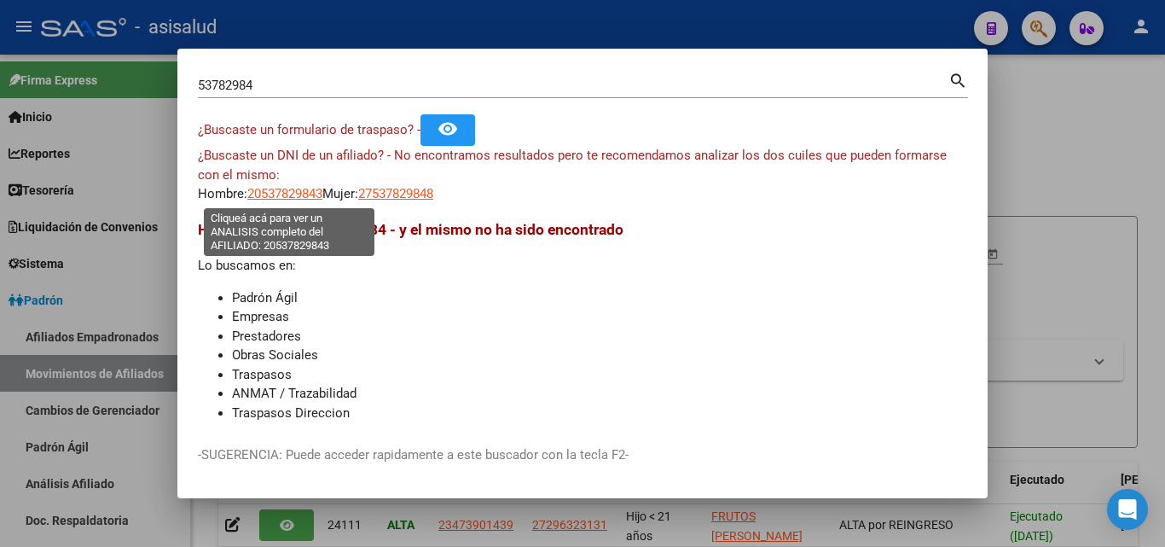
click at [282, 189] on span "20537829843" at bounding box center [284, 193] width 75 height 15
type textarea "20537829843"
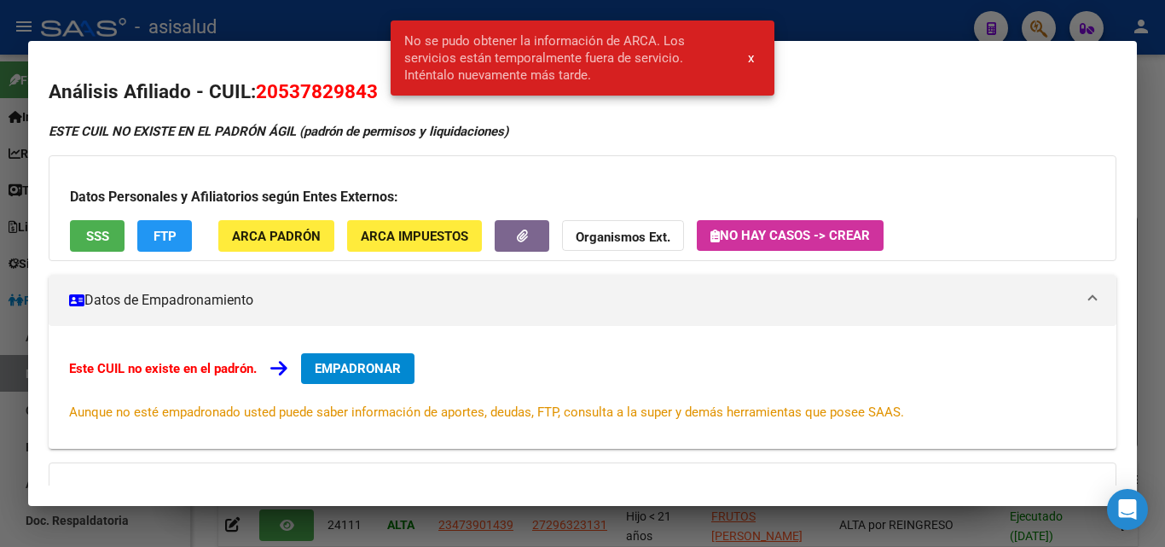
click at [298, 37] on div at bounding box center [582, 273] width 1165 height 547
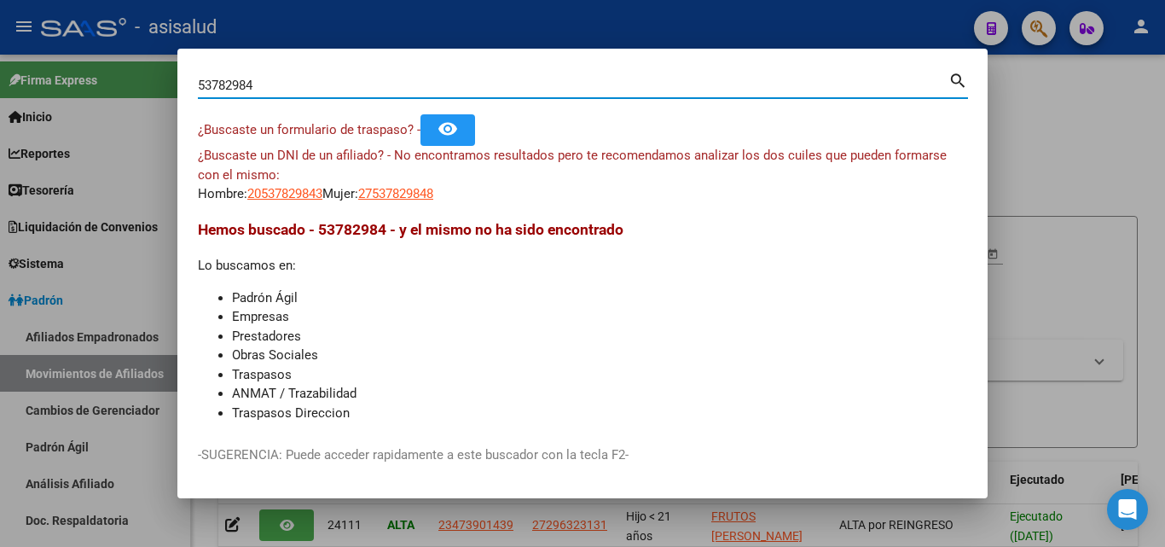
drag, startPoint x: 309, startPoint y: 82, endPoint x: 119, endPoint y: 78, distance: 190.3
click at [119, 78] on div "53782984 Buscar (apellido, dni, cuil, nro traspaso, cuit, obra social) search ¿…" at bounding box center [582, 273] width 1165 height 547
paste input "2257889"
type input "52257889"
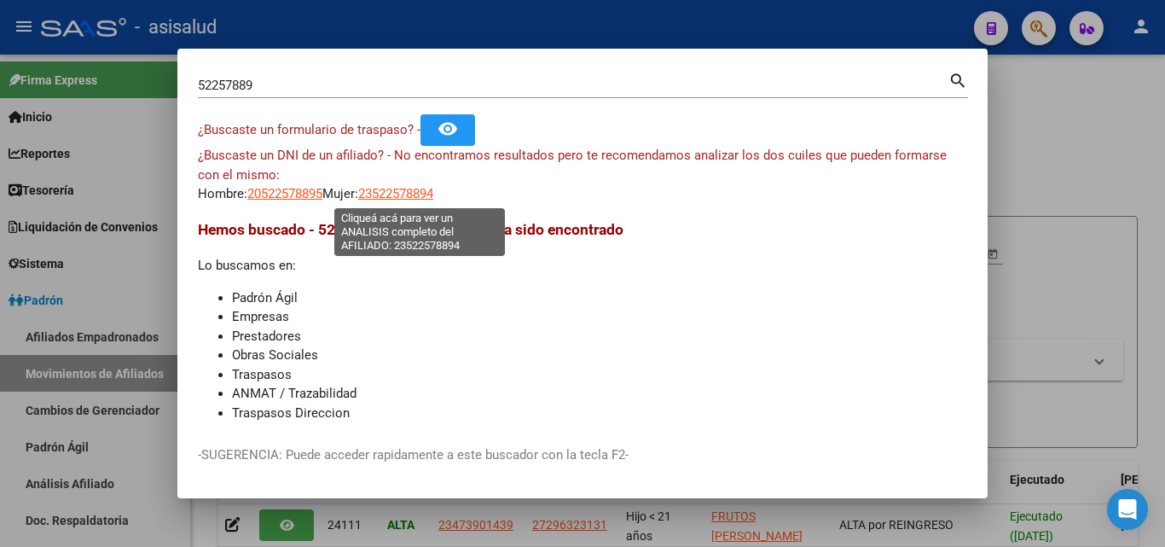
click at [433, 192] on span "23522578894" at bounding box center [395, 193] width 75 height 15
type textarea "23522578894"
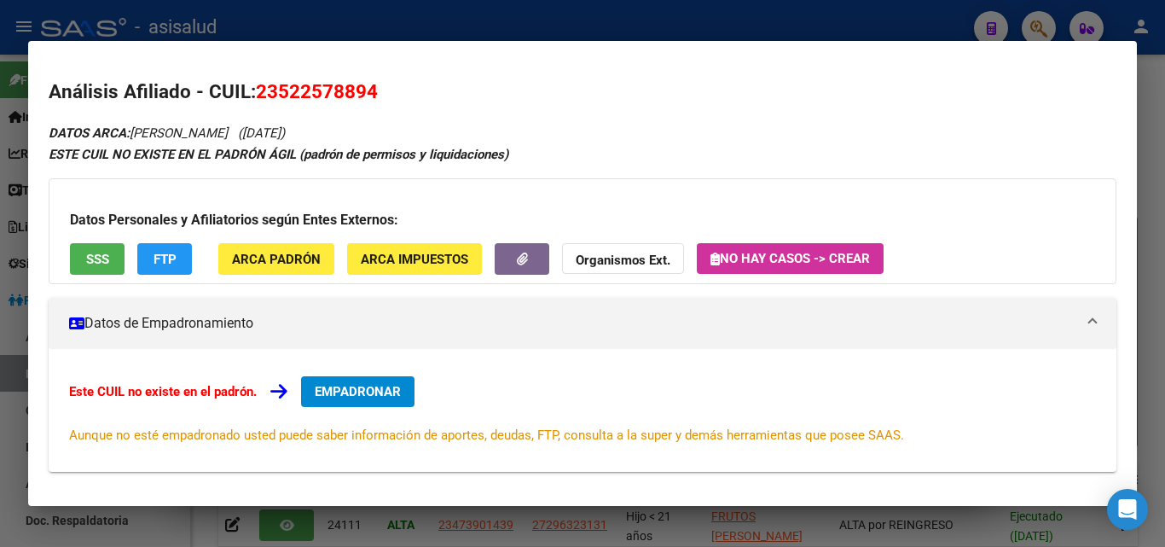
click at [96, 264] on span "SSS" at bounding box center [97, 259] width 23 height 15
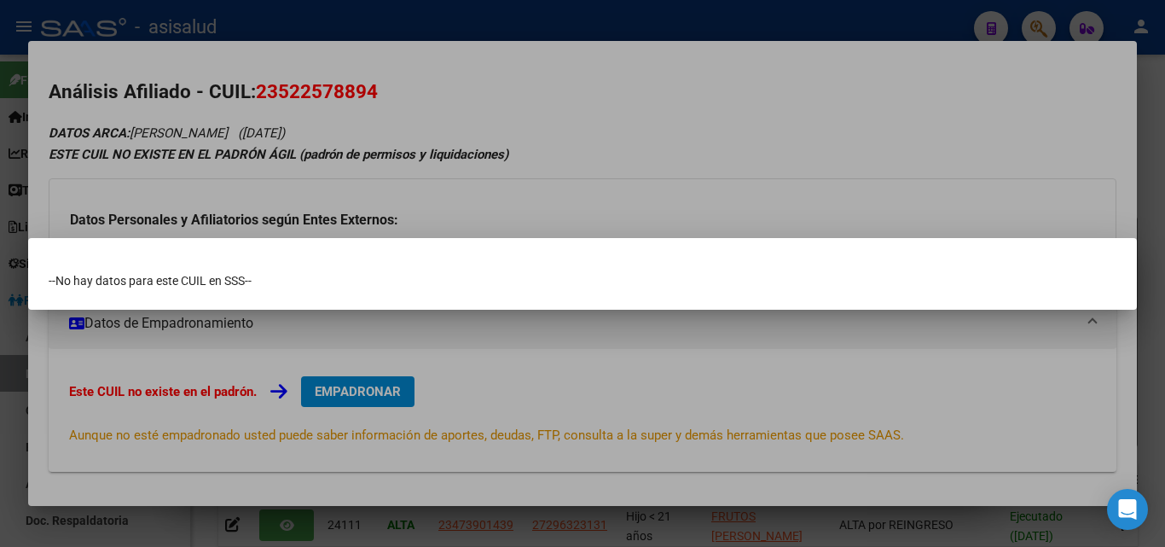
drag, startPoint x: 580, startPoint y: 96, endPoint x: 589, endPoint y: 107, distance: 14.0
click at [584, 103] on div at bounding box center [582, 273] width 1165 height 547
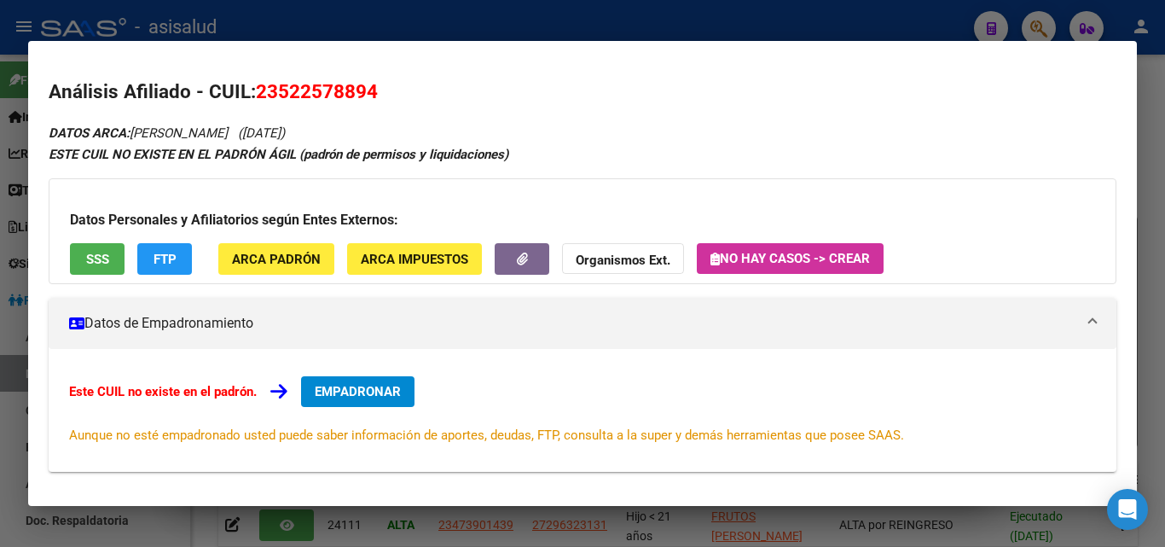
click at [633, 21] on div at bounding box center [582, 273] width 1165 height 547
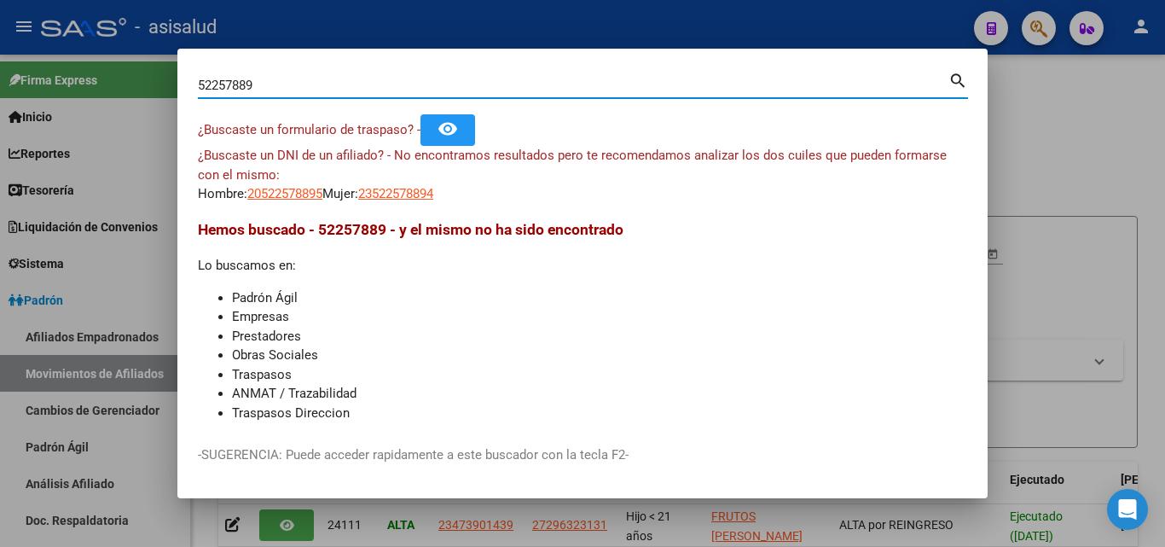
drag, startPoint x: 374, startPoint y: 83, endPoint x: 159, endPoint y: 97, distance: 216.3
click at [159, 97] on div "52257889 Buscar (apellido, dni, cuil, nro traspaso, cuit, obra social) search ¿…" at bounding box center [582, 273] width 1165 height 547
type input "22522913"
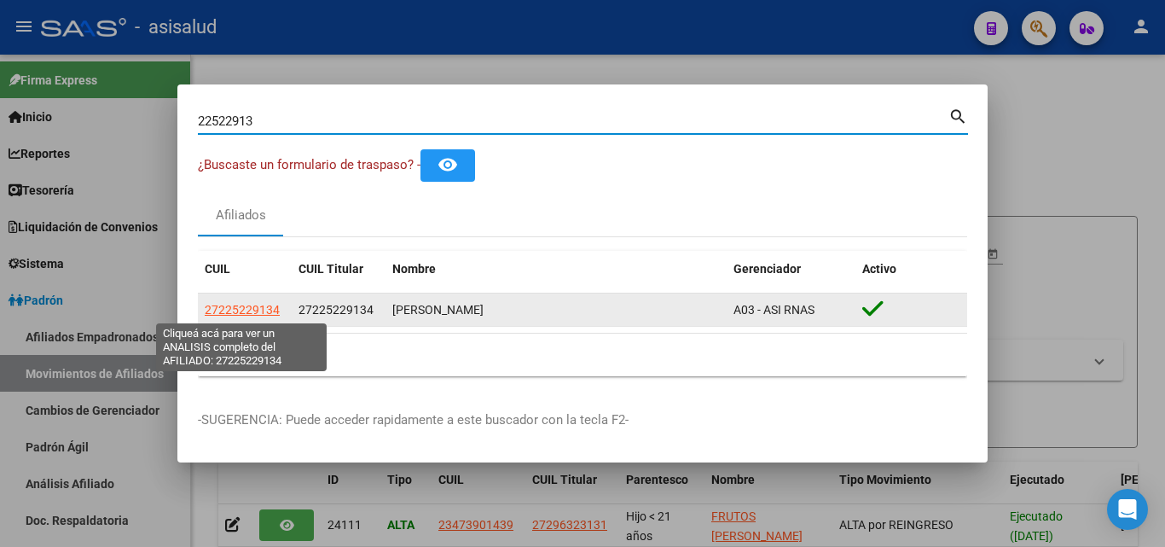
click at [239, 310] on span "27225229134" at bounding box center [242, 310] width 75 height 14
type textarea "27225229134"
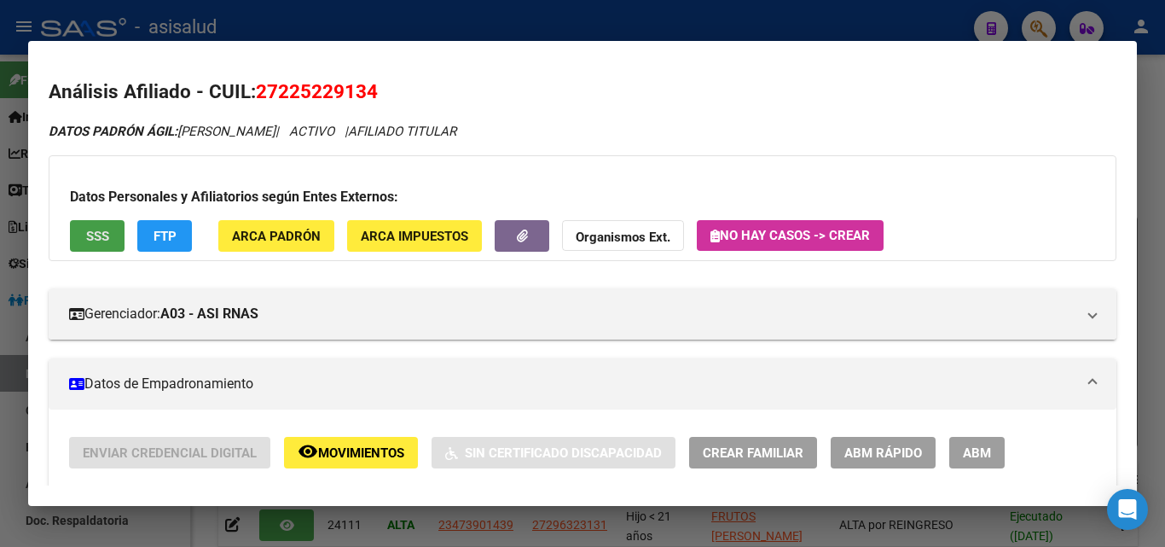
click at [104, 229] on span "SSS" at bounding box center [97, 236] width 23 height 15
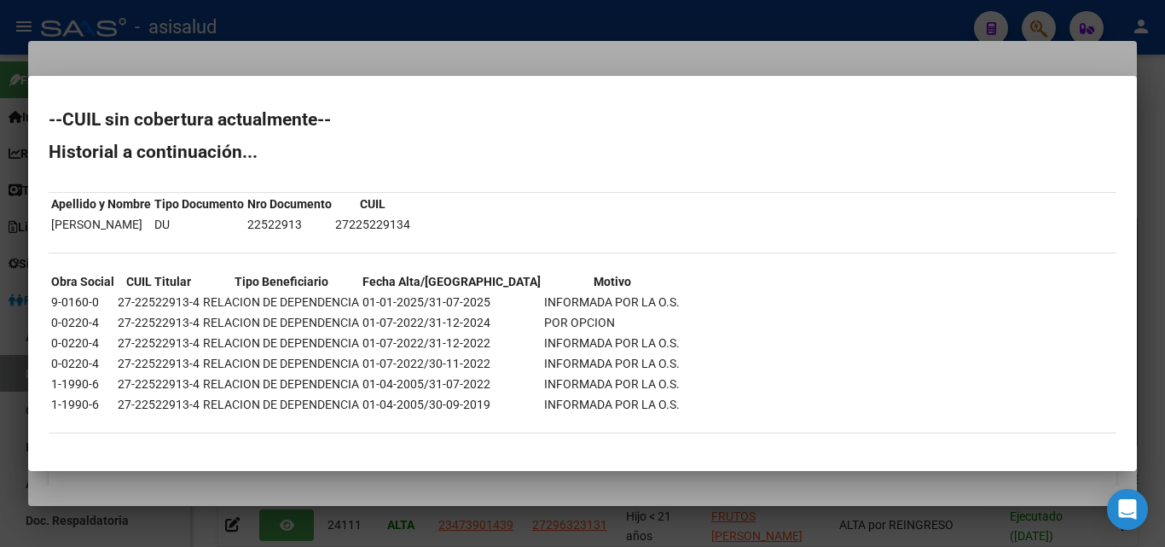
click at [493, 41] on div at bounding box center [582, 273] width 1165 height 547
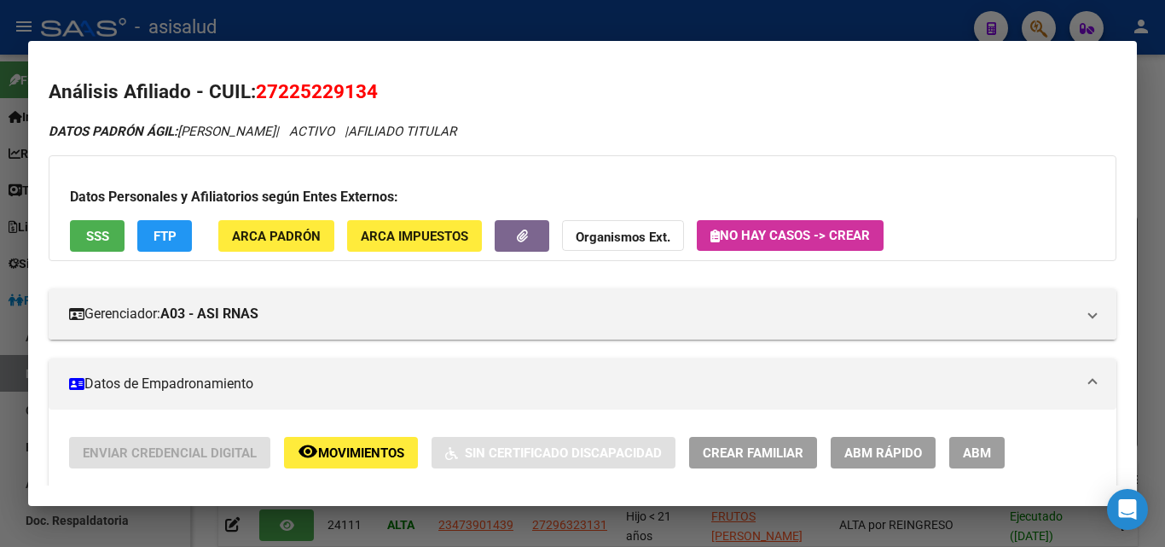
drag, startPoint x: 395, startPoint y: 91, endPoint x: 262, endPoint y: 91, distance: 133.1
click at [262, 91] on h2 "Análisis Afiliado - CUIL: 27225229134" at bounding box center [583, 92] width 1068 height 29
copy span "27225229134"
click at [601, 225] on button "Organismos Ext." at bounding box center [623, 236] width 122 height 32
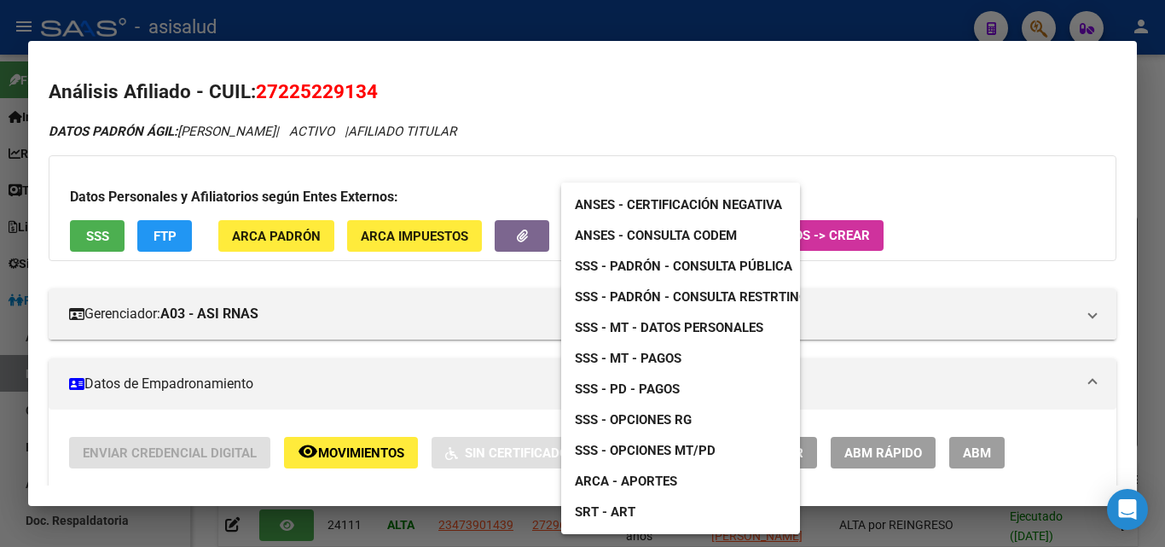
click at [478, 78] on div at bounding box center [582, 273] width 1165 height 547
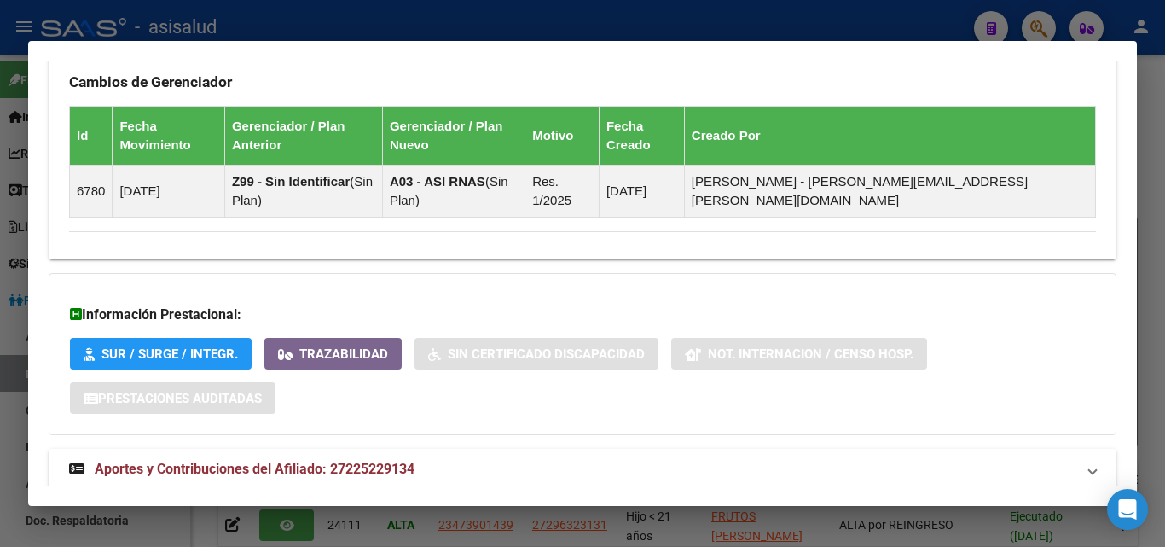
scroll to position [1023, 0]
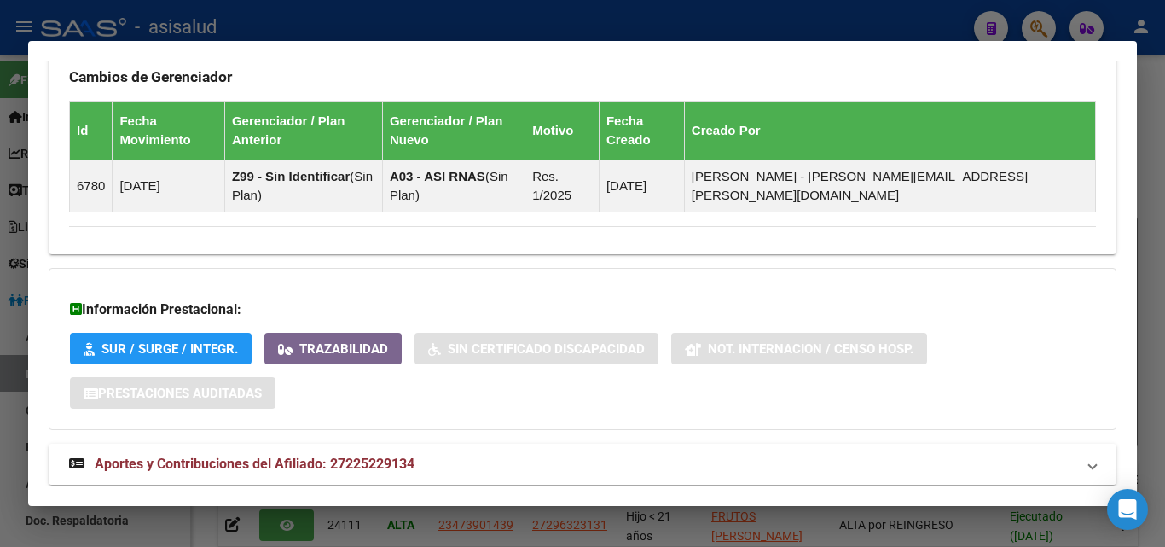
drag, startPoint x: 383, startPoint y: 426, endPoint x: 477, endPoint y: 407, distance: 95.7
click at [384, 455] on span "Aportes y Contribuciones del Afiliado: 27225229134" at bounding box center [255, 463] width 320 height 16
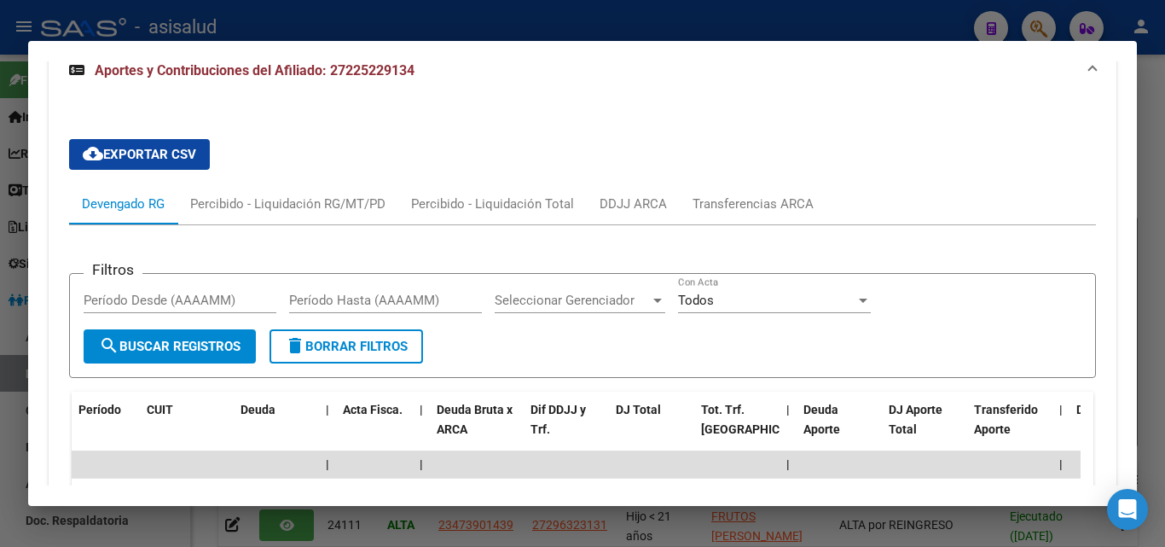
scroll to position [1450, 0]
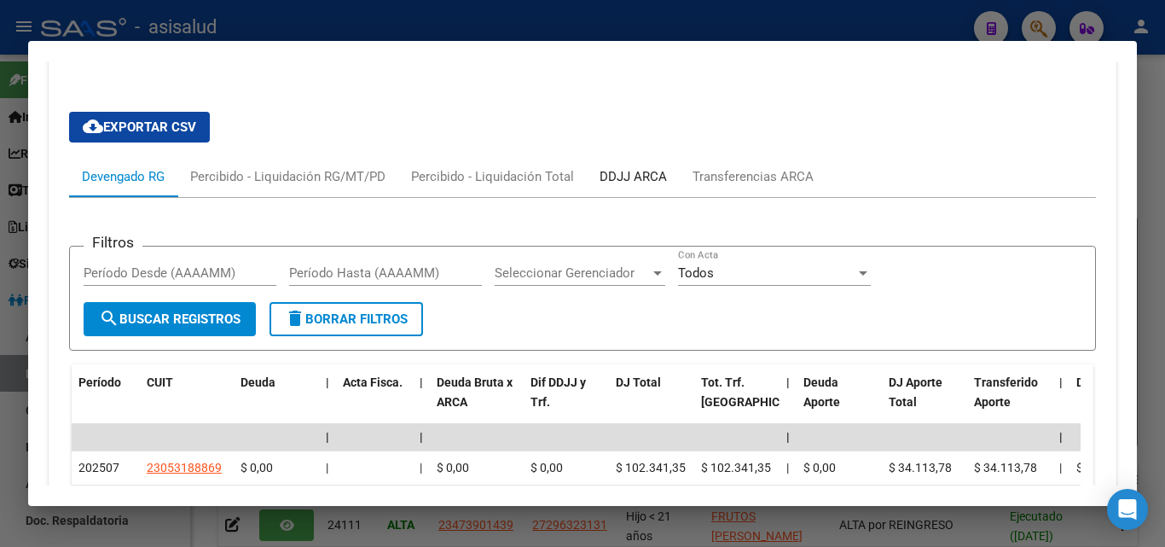
click at [605, 167] on div "DDJJ ARCA" at bounding box center [633, 176] width 67 height 19
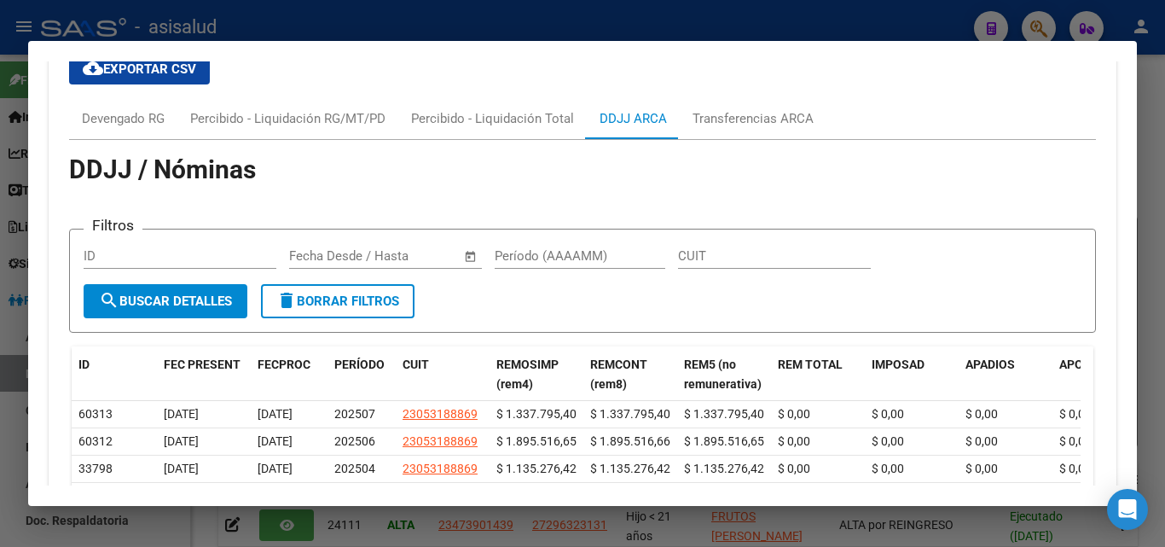
scroll to position [1535, 0]
